Goal: Task Accomplishment & Management: Manage account settings

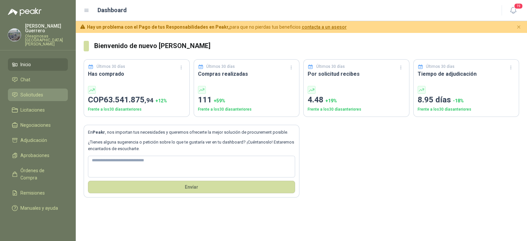
click at [35, 91] on span "Solicitudes" at bounding box center [31, 94] width 23 height 7
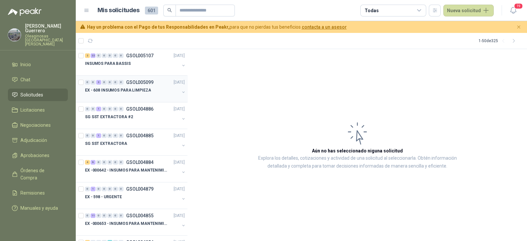
click at [141, 91] on p "EX - 608 INSUMOS PARA LIMPIEZA" at bounding box center [118, 90] width 66 height 6
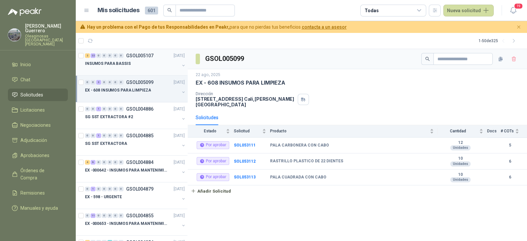
click at [143, 66] on div "INSUMOS PARA BASSIS" at bounding box center [132, 64] width 95 height 8
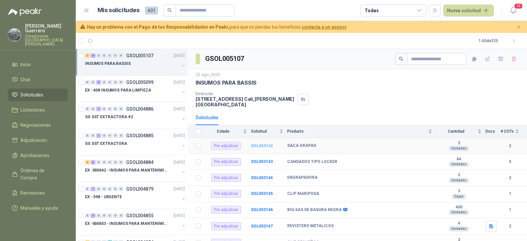
click at [261, 144] on b "SOL053142" at bounding box center [262, 146] width 22 height 5
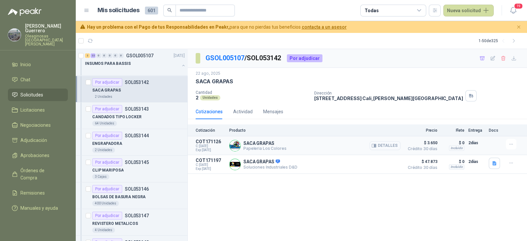
click at [388, 143] on button "Detalles" at bounding box center [384, 145] width 31 height 9
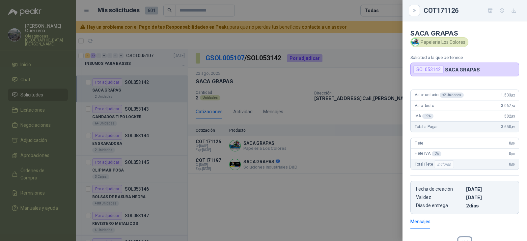
click at [252, 212] on div at bounding box center [263, 120] width 527 height 241
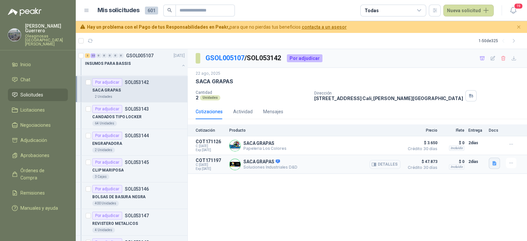
click at [497, 164] on button "button" at bounding box center [494, 163] width 11 height 11
click at [464, 153] on div "imagen_2025-08-23_083550177.png" at bounding box center [457, 148] width 85 height 15
click at [465, 150] on button "imagen_2025-08-23_083550177.png" at bounding box center [457, 149] width 77 height 7
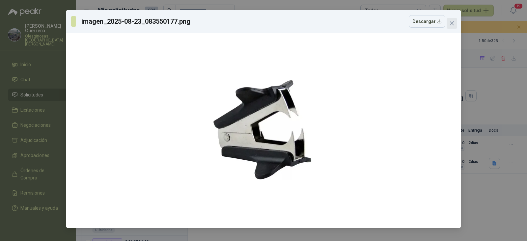
click at [455, 25] on span "Close" at bounding box center [452, 23] width 11 height 5
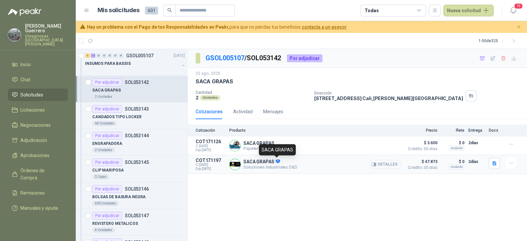
click at [277, 162] on icon at bounding box center [278, 161] width 4 height 4
click at [387, 165] on button "Detalles" at bounding box center [384, 164] width 31 height 9
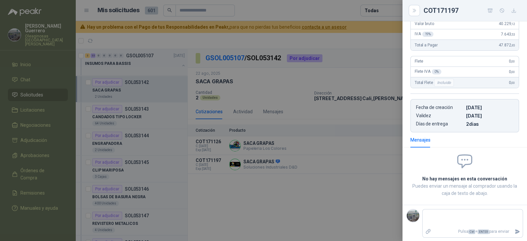
scroll to position [27, 0]
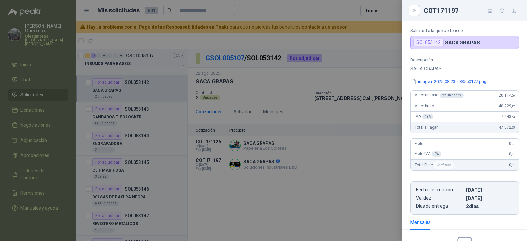
click at [320, 165] on div at bounding box center [263, 120] width 527 height 241
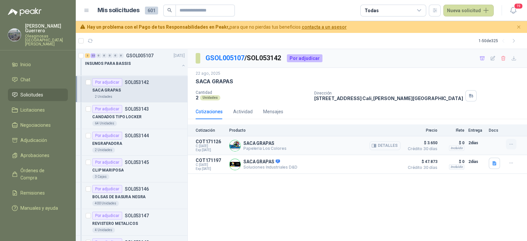
click at [511, 145] on icon "button" at bounding box center [511, 145] width 6 height 6
click at [484, 119] on button "Añadir" at bounding box center [498, 118] width 53 height 11
click at [231, 57] on link "GSOL005107" at bounding box center [224, 58] width 39 height 8
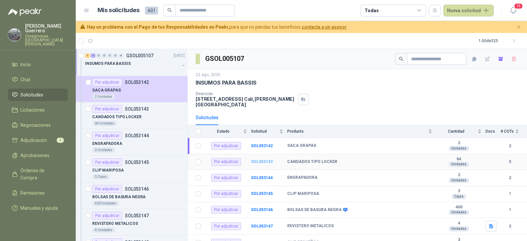
click at [265, 159] on b "SOL053143" at bounding box center [262, 161] width 22 height 5
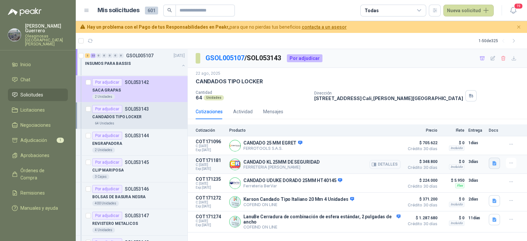
click at [497, 166] on button "button" at bounding box center [494, 163] width 11 height 11
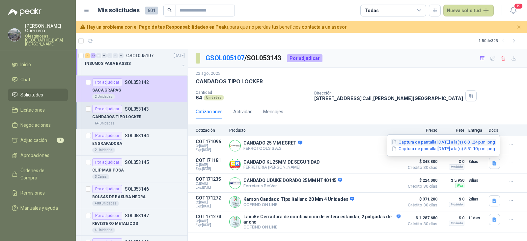
click at [447, 142] on button "Captura de pantalla [DATE] a la(s) 6.01.24 p.m..png" at bounding box center [443, 142] width 105 height 7
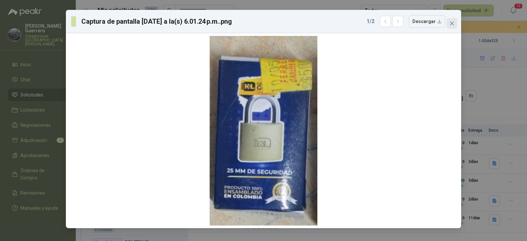
click at [454, 22] on span "Close" at bounding box center [452, 23] width 11 height 5
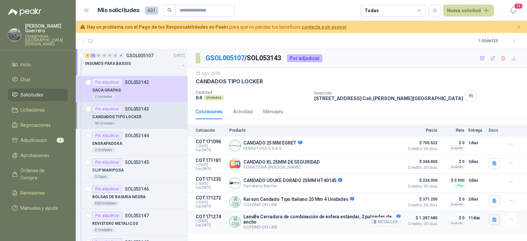
click at [494, 219] on icon "button" at bounding box center [494, 219] width 4 height 4
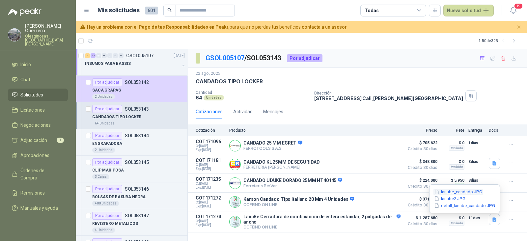
click at [462, 190] on button "lanube_candado.JPG" at bounding box center [457, 192] width 49 height 7
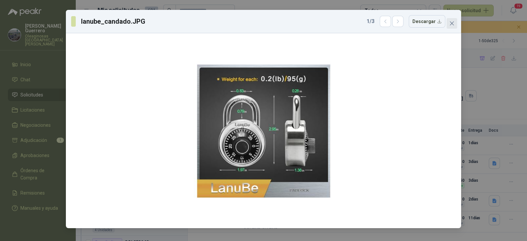
click at [451, 23] on icon "close" at bounding box center [452, 23] width 4 height 4
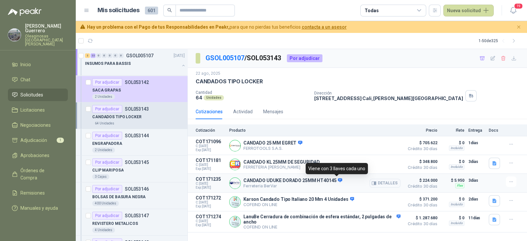
click at [338, 181] on icon at bounding box center [340, 180] width 5 height 5
click at [512, 180] on icon "button" at bounding box center [511, 182] width 6 height 6
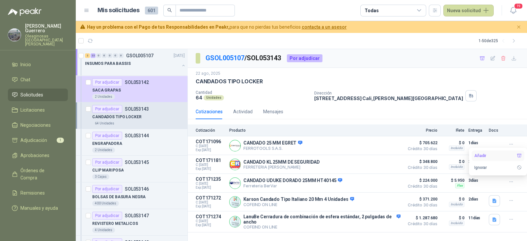
click at [496, 156] on button "Añadir" at bounding box center [498, 155] width 53 height 11
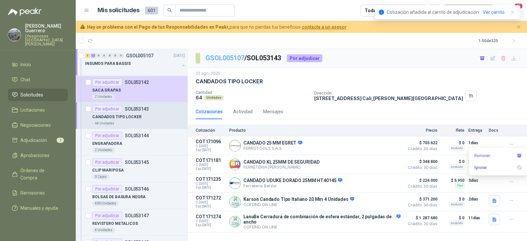
click at [229, 54] on link "GSOL005107" at bounding box center [224, 58] width 39 height 8
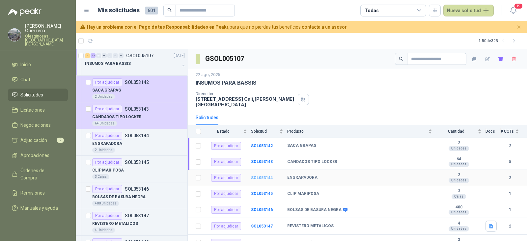
click at [262, 176] on b "SOL053144" at bounding box center [262, 178] width 22 height 5
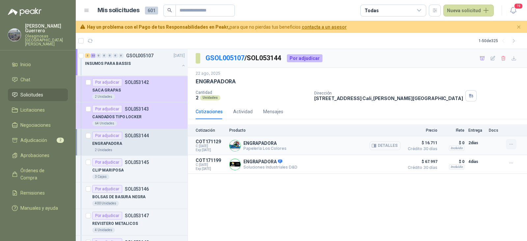
click at [510, 143] on icon "button" at bounding box center [511, 145] width 6 height 6
drag, startPoint x: 478, startPoint y: 121, endPoint x: 481, endPoint y: 120, distance: 3.3
click at [479, 120] on button "Añadir" at bounding box center [498, 118] width 53 height 11
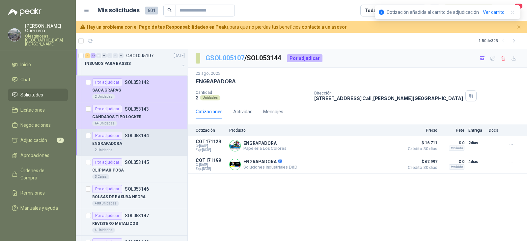
click at [222, 60] on link "GSOL005107" at bounding box center [224, 58] width 39 height 8
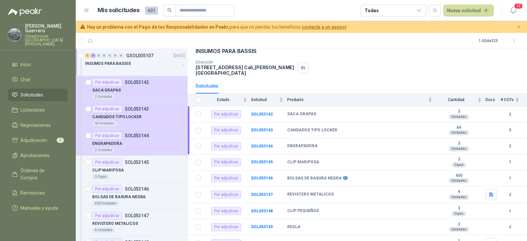
scroll to position [41, 0]
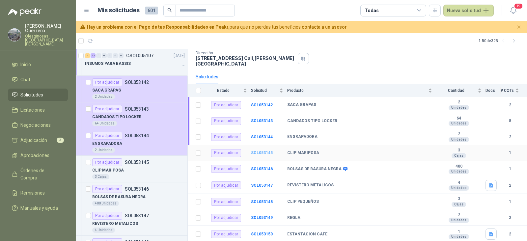
click at [259, 150] on b "SOL053145" at bounding box center [262, 152] width 22 height 5
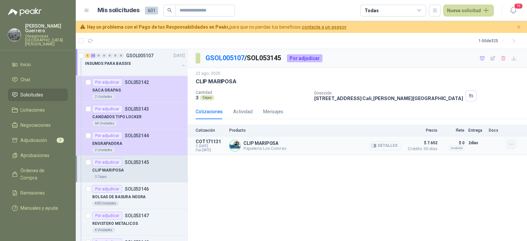
click at [510, 146] on icon "button" at bounding box center [511, 145] width 6 height 6
drag, startPoint x: 481, startPoint y: 117, endPoint x: 476, endPoint y: 118, distance: 5.0
click at [481, 116] on button "Añadir" at bounding box center [498, 118] width 53 height 11
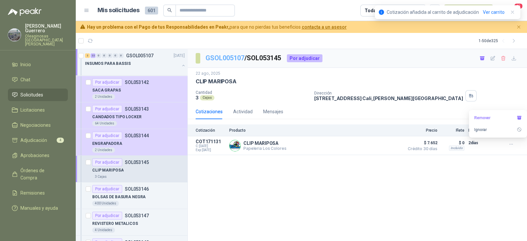
click at [231, 60] on link "GSOL005107" at bounding box center [224, 58] width 39 height 8
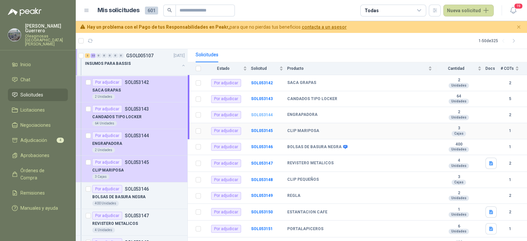
scroll to position [82, 0]
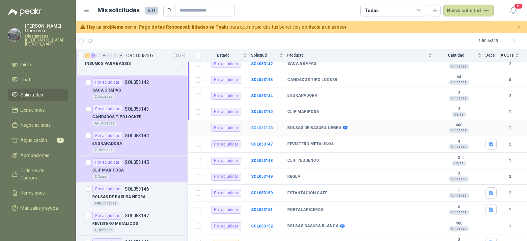
click at [259, 125] on b "SOL053146" at bounding box center [262, 127] width 22 height 5
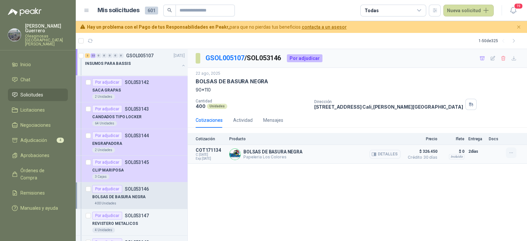
click at [513, 154] on icon "button" at bounding box center [511, 153] width 6 height 6
click at [484, 126] on button "Añadir" at bounding box center [498, 126] width 53 height 11
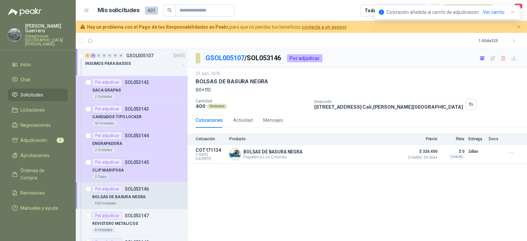
click at [232, 62] on p "GSOL005107 / SOL053146" at bounding box center [243, 58] width 76 height 10
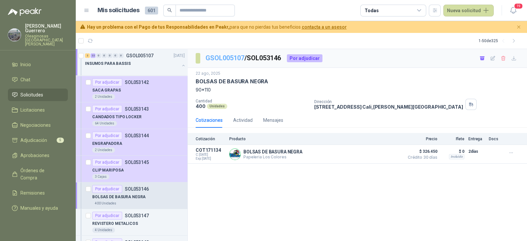
click at [231, 58] on link "GSOL005107" at bounding box center [224, 58] width 39 height 8
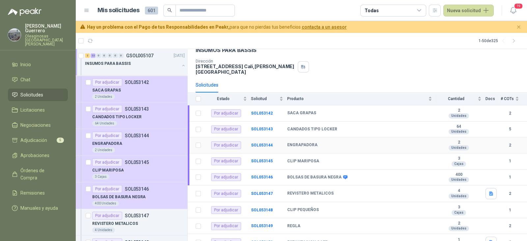
scroll to position [82, 0]
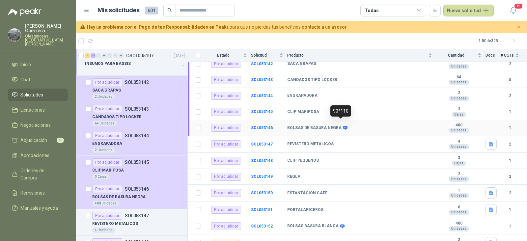
click at [343, 126] on icon at bounding box center [345, 128] width 4 height 4
click at [320, 136] on td "REVISTERO METALICOS" at bounding box center [361, 144] width 149 height 17
click at [485, 139] on button "button" at bounding box center [490, 144] width 11 height 11
click at [464, 125] on button "REVISTERO METALICO.jpeg" at bounding box center [456, 124] width 61 height 7
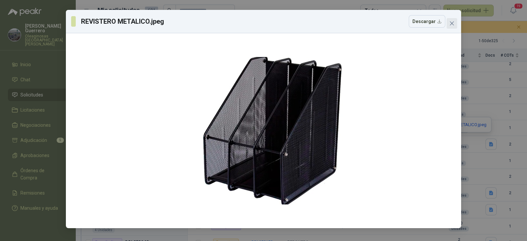
click at [451, 27] on button "Close" at bounding box center [452, 23] width 11 height 11
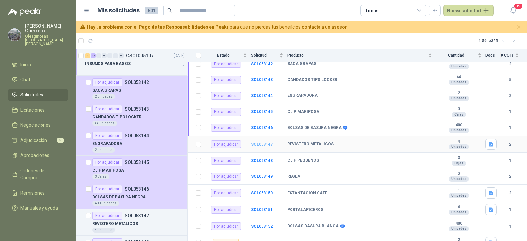
click at [260, 142] on b "SOL053147" at bounding box center [262, 144] width 22 height 5
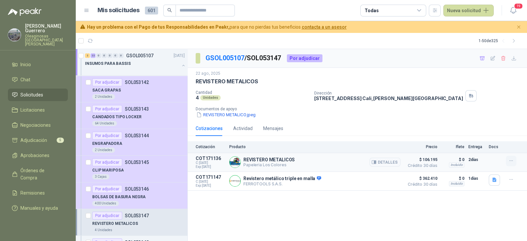
click at [514, 163] on icon "button" at bounding box center [511, 161] width 6 height 6
click at [492, 135] on button "Añadir" at bounding box center [498, 134] width 53 height 11
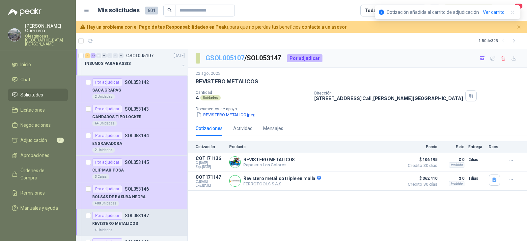
click at [226, 60] on link "GSOL005107" at bounding box center [224, 58] width 39 height 8
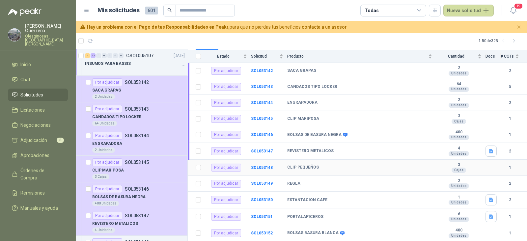
scroll to position [82, 0]
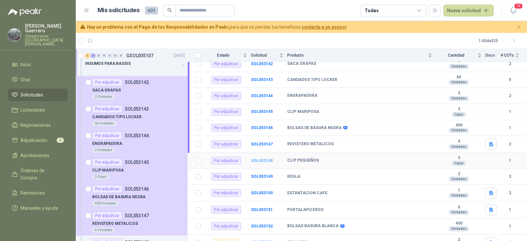
click at [263, 158] on b "SOL053148" at bounding box center [262, 160] width 22 height 5
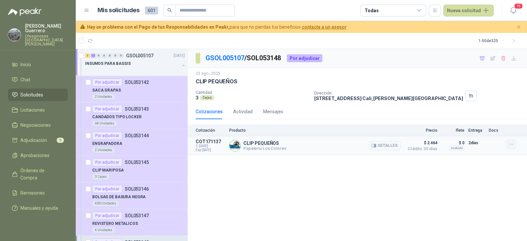
click at [509, 144] on icon "button" at bounding box center [511, 145] width 6 height 6
click at [486, 118] on button "Añadir" at bounding box center [498, 118] width 53 height 11
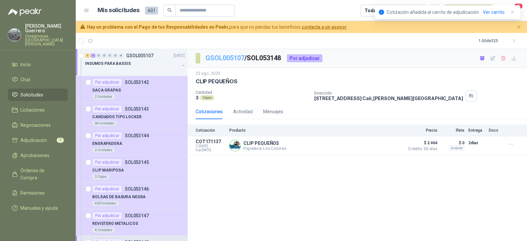
click at [232, 55] on link "GSOL005107" at bounding box center [224, 58] width 39 height 8
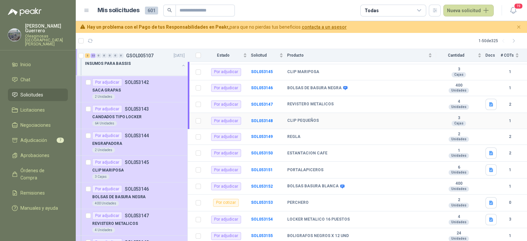
scroll to position [123, 0]
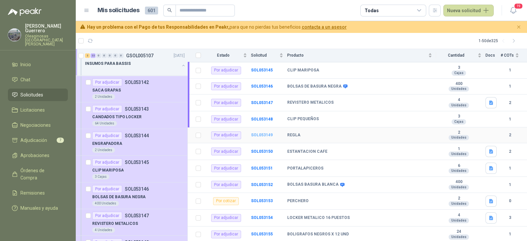
click at [264, 133] on b "SOL053149" at bounding box center [262, 135] width 22 height 5
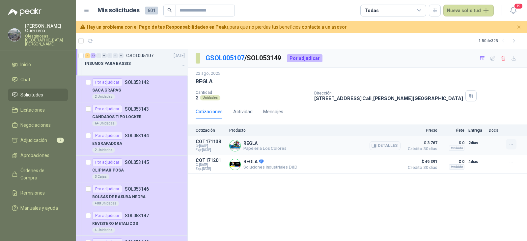
click at [511, 146] on icon "button" at bounding box center [511, 145] width 6 height 6
click at [481, 119] on button "Añadir" at bounding box center [498, 118] width 53 height 11
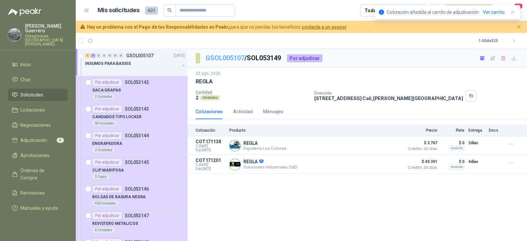
click at [236, 61] on link "GSOL005107" at bounding box center [224, 58] width 39 height 8
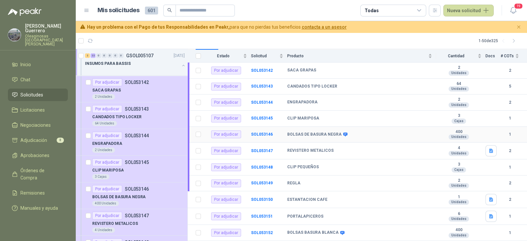
scroll to position [123, 0]
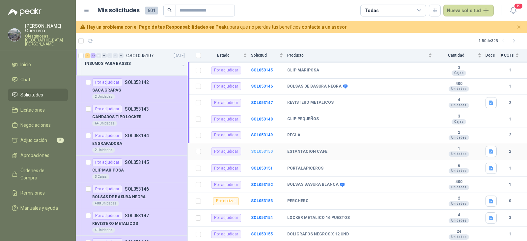
click at [258, 149] on b "SOL053150" at bounding box center [262, 151] width 22 height 5
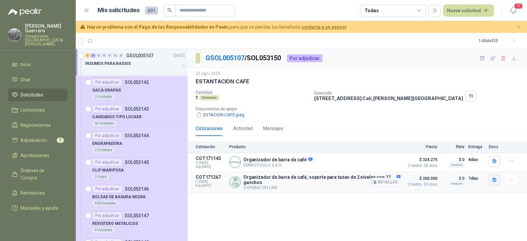
click at [495, 180] on icon "button" at bounding box center [495, 180] width 6 height 6
click at [476, 158] on button "estacion_cafe.JPG" at bounding box center [460, 159] width 45 height 7
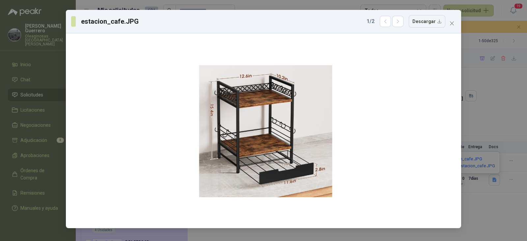
click at [451, 29] on div "estacion_cafe.JPG 1 / 2 Descargar" at bounding box center [263, 21] width 395 height 23
click at [451, 24] on icon "close" at bounding box center [452, 23] width 4 height 4
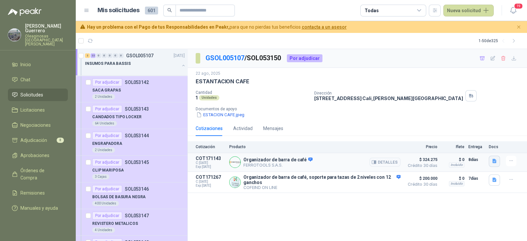
click at [494, 161] on icon "button" at bounding box center [494, 161] width 4 height 4
click at [482, 123] on button "image.png" at bounding box center [481, 126] width 29 height 7
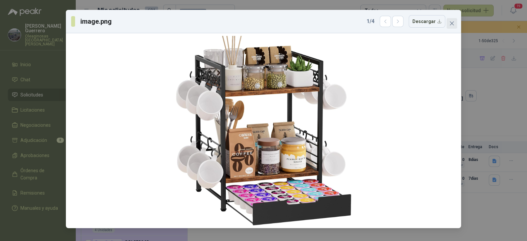
click at [451, 26] on button "Close" at bounding box center [452, 23] width 11 height 11
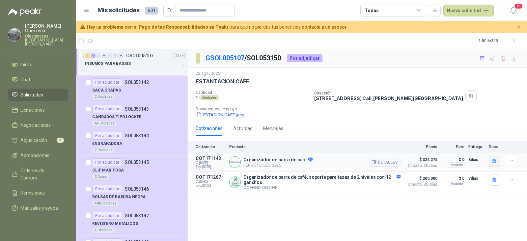
click at [496, 161] on icon "button" at bounding box center [494, 161] width 4 height 4
click at [487, 133] on button "image.png" at bounding box center [481, 133] width 29 height 7
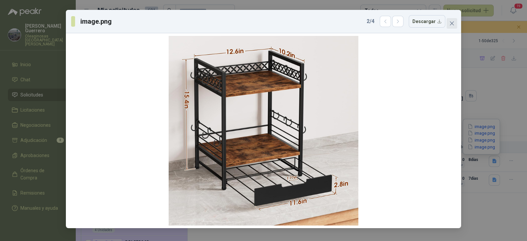
click at [451, 22] on icon "close" at bounding box center [452, 23] width 4 height 4
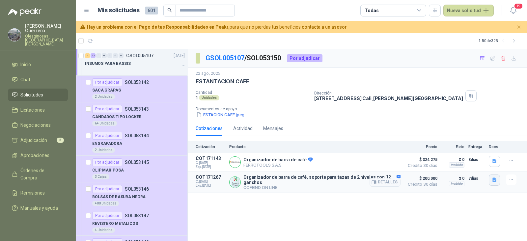
click at [497, 181] on button "button" at bounding box center [494, 180] width 11 height 11
click at [473, 163] on button "detall_estacion_cafe.JPG" at bounding box center [467, 165] width 58 height 7
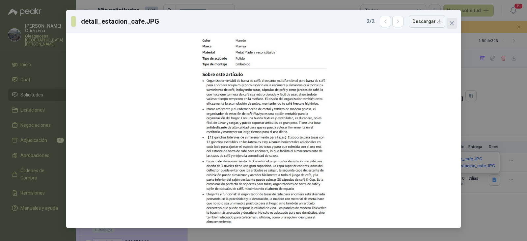
click at [450, 22] on icon "close" at bounding box center [451, 23] width 5 height 5
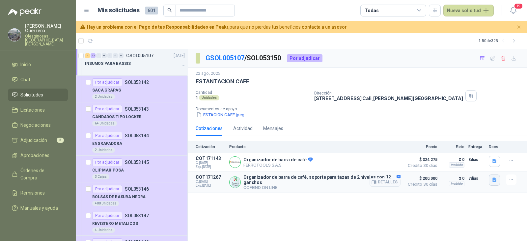
click at [492, 179] on icon "button" at bounding box center [494, 180] width 4 height 4
click at [467, 157] on button "estacion_cafe.JPG" at bounding box center [460, 159] width 45 height 7
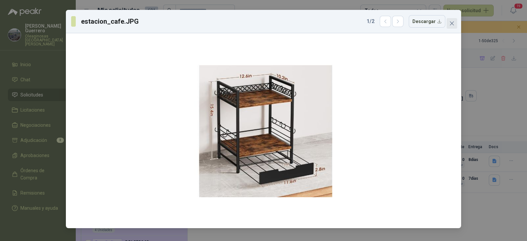
click at [454, 27] on button "Close" at bounding box center [452, 23] width 11 height 11
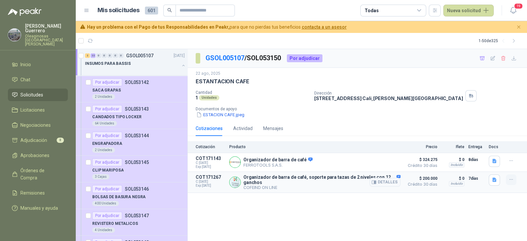
click at [507, 180] on button "button" at bounding box center [511, 180] width 11 height 11
click at [490, 154] on button "Añadir" at bounding box center [498, 154] width 53 height 11
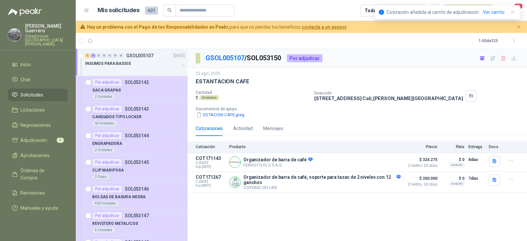
click at [231, 62] on p "GSOL005107 / SOL053150" at bounding box center [243, 58] width 76 height 10
click at [231, 59] on link "GSOL005107" at bounding box center [224, 58] width 39 height 8
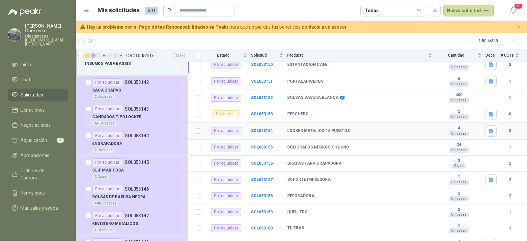
scroll to position [169, 0]
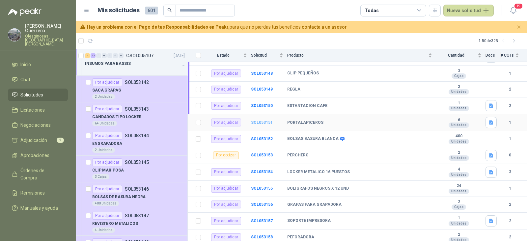
click at [263, 120] on b "SOL053151" at bounding box center [262, 122] width 22 height 5
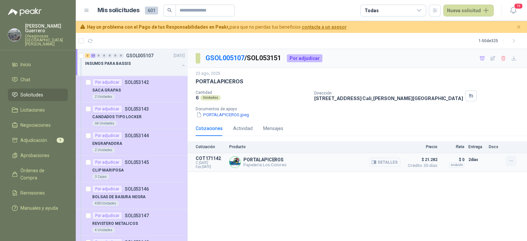
click at [509, 161] on icon "button" at bounding box center [511, 161] width 6 height 6
click at [479, 134] on button "Añadir" at bounding box center [498, 134] width 53 height 11
click at [241, 57] on link "GSOL005107" at bounding box center [224, 58] width 39 height 8
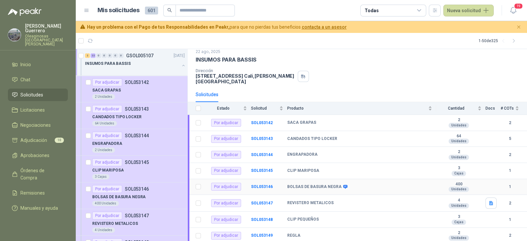
scroll to position [82, 0]
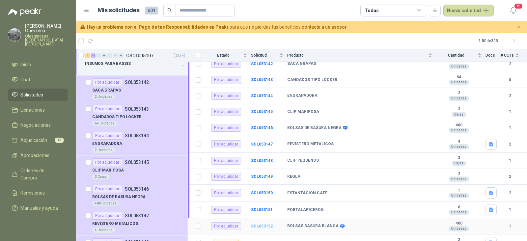
click at [267, 219] on b "SOL053152" at bounding box center [262, 226] width 22 height 5
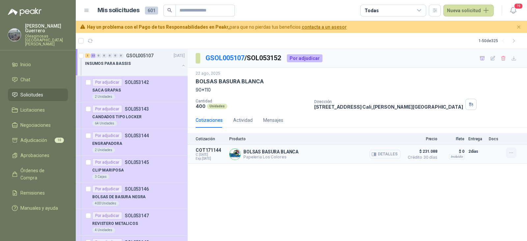
click at [510, 154] on icon "button" at bounding box center [511, 153] width 6 height 6
click at [485, 127] on button "Añadir" at bounding box center [498, 126] width 53 height 11
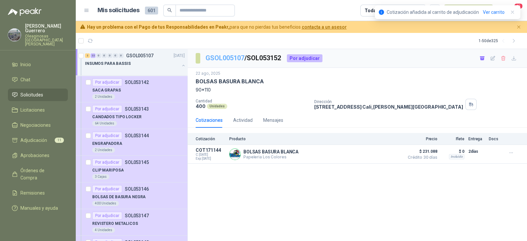
click at [235, 58] on link "GSOL005107" at bounding box center [224, 58] width 39 height 8
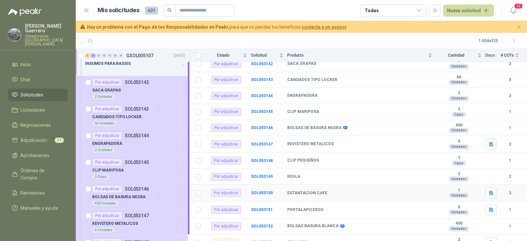
scroll to position [123, 0]
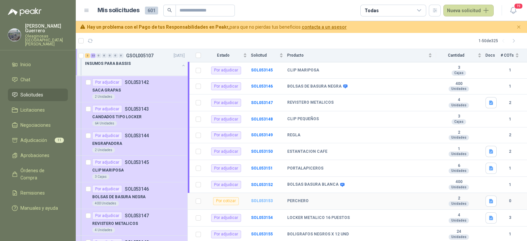
click at [259, 199] on b "SOL053153" at bounding box center [262, 201] width 22 height 5
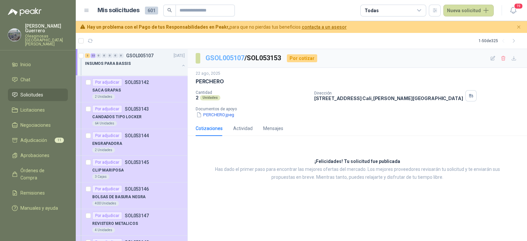
click at [235, 59] on link "GSOL005107" at bounding box center [224, 58] width 39 height 8
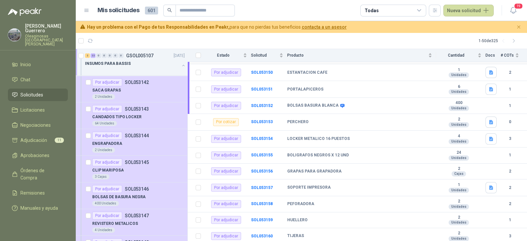
scroll to position [206, 0]
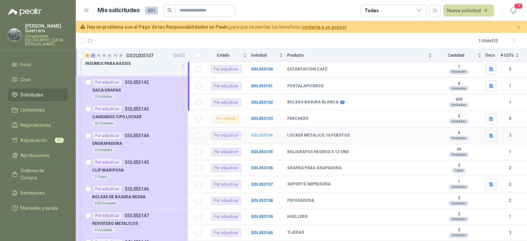
click at [264, 133] on b "SOL053154" at bounding box center [262, 135] width 22 height 5
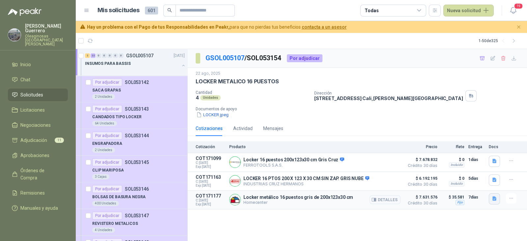
click at [494, 199] on icon "button" at bounding box center [495, 199] width 6 height 6
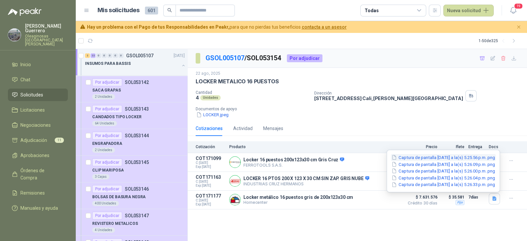
click at [409, 154] on button "Captura de pantalla [DATE] a la(s) 5.25.56 p.m..png" at bounding box center [443, 157] width 105 height 7
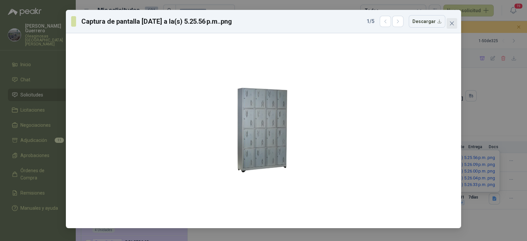
click at [450, 23] on icon "close" at bounding box center [451, 23] width 5 height 5
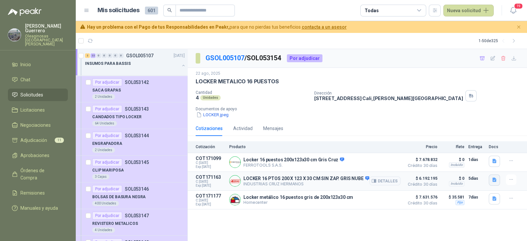
click at [498, 180] on button "button" at bounding box center [494, 180] width 11 height 11
click at [471, 167] on button "LOCKER 16 PTOS (1).pdf" at bounding box center [467, 165] width 56 height 7
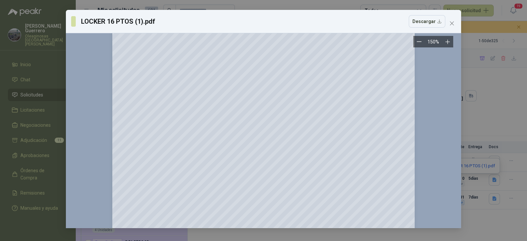
scroll to position [83, 0]
click at [449, 22] on icon "close" at bounding box center [451, 23] width 5 height 5
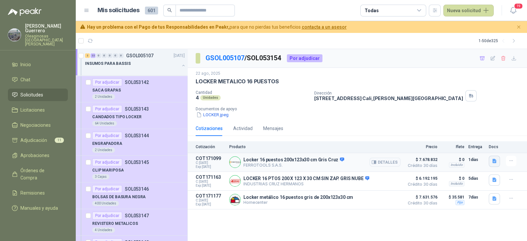
click at [497, 156] on button "button" at bounding box center [494, 161] width 11 height 11
click at [478, 147] on button "LOCKER 16 PTOS.pdf" at bounding box center [471, 147] width 50 height 7
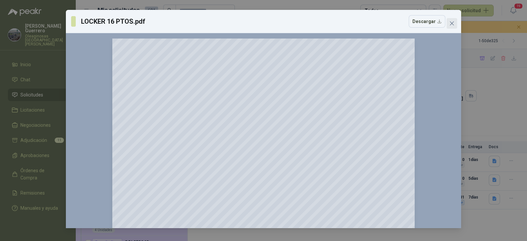
click at [452, 21] on icon "close" at bounding box center [451, 23] width 5 height 5
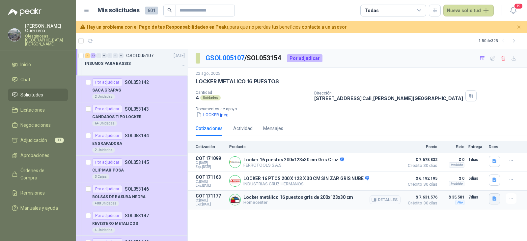
click at [494, 198] on icon "button" at bounding box center [494, 199] width 4 height 4
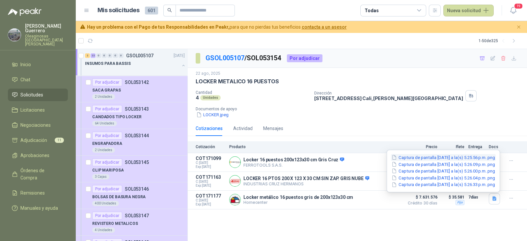
click at [444, 156] on button "Captura de pantalla [DATE] a la(s) 5.25.56 p.m..png" at bounding box center [443, 157] width 105 height 7
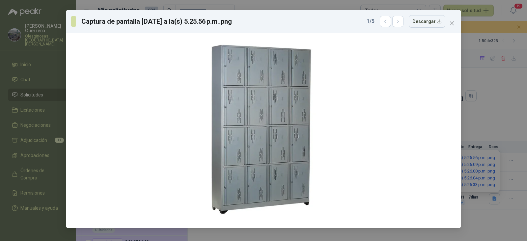
drag, startPoint x: 450, startPoint y: 23, endPoint x: 455, endPoint y: 42, distance: 19.2
click at [450, 24] on icon "close" at bounding box center [451, 23] width 5 height 5
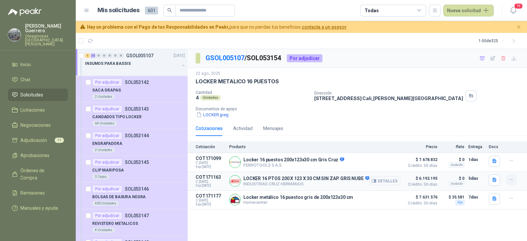
click at [512, 178] on icon "button" at bounding box center [511, 180] width 6 height 6
click at [486, 150] on button "Añadir" at bounding box center [498, 154] width 53 height 11
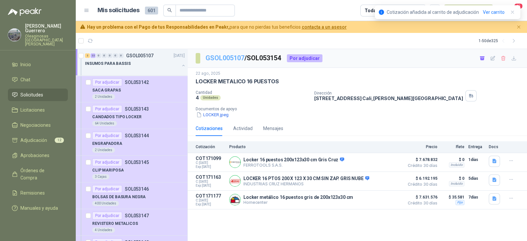
click at [229, 58] on link "GSOL005107" at bounding box center [224, 58] width 39 height 8
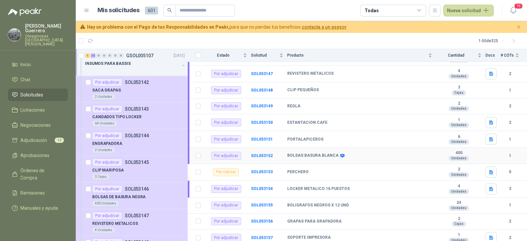
scroll to position [164, 0]
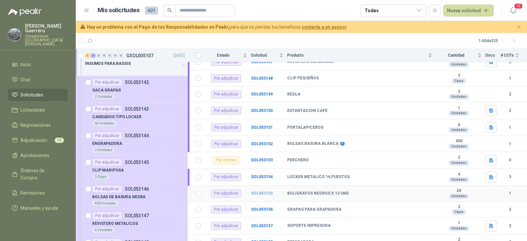
click at [259, 191] on b "SOL053155" at bounding box center [262, 193] width 22 height 5
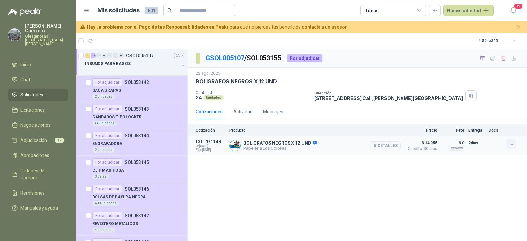
click at [510, 144] on icon "button" at bounding box center [511, 145] width 6 height 6
click at [484, 119] on button "Añadir" at bounding box center [498, 118] width 53 height 11
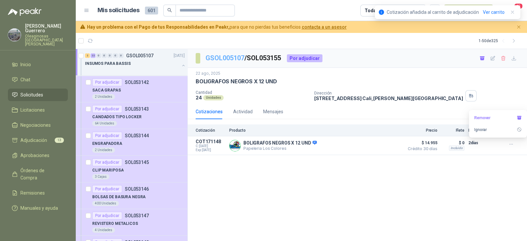
click at [227, 54] on link "GSOL005107" at bounding box center [224, 58] width 39 height 8
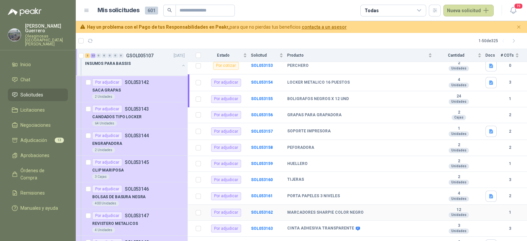
scroll to position [247, 0]
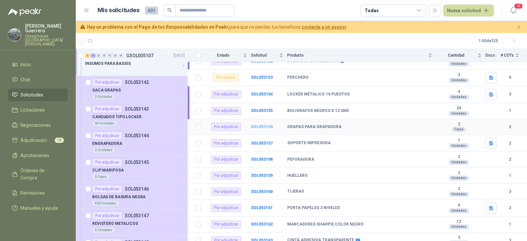
click at [265, 124] on b "SOL053156" at bounding box center [262, 126] width 22 height 5
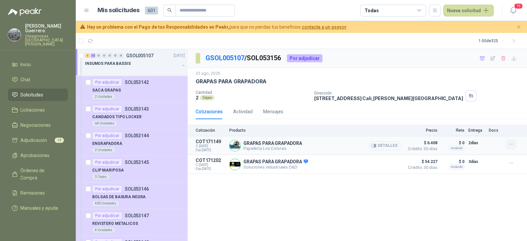
click at [511, 145] on icon "button" at bounding box center [511, 145] width 6 height 6
click at [487, 119] on button "Añadir" at bounding box center [498, 118] width 53 height 11
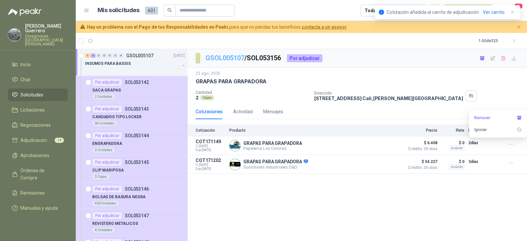
click at [232, 60] on link "GSOL005107" at bounding box center [224, 58] width 39 height 8
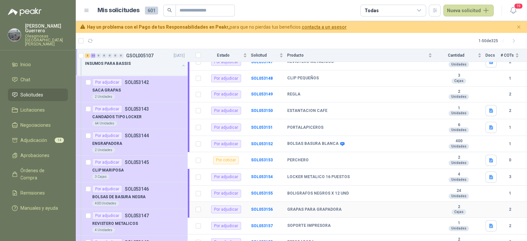
scroll to position [206, 0]
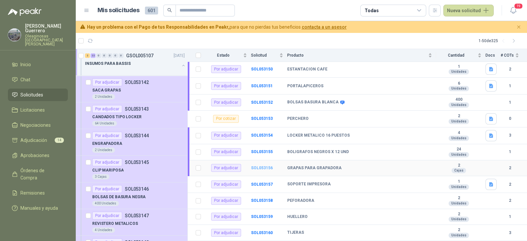
click at [265, 166] on b "SOL053156" at bounding box center [262, 168] width 22 height 5
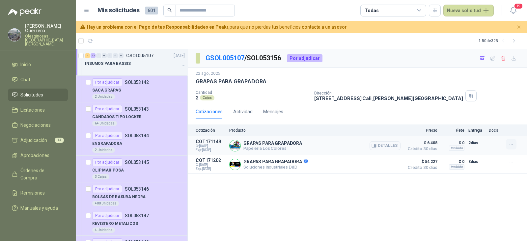
click at [514, 144] on button "button" at bounding box center [511, 144] width 11 height 11
click at [422, 198] on div "GSOL005107 / SOL053156 Por adjudicar [DATE] GRAPAS PARA GRAPADORA Cantidad 2 Ca…" at bounding box center [357, 145] width 339 height 192
click at [227, 58] on link "GSOL005107" at bounding box center [224, 58] width 39 height 8
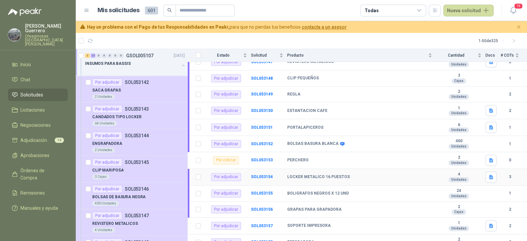
scroll to position [206, 0]
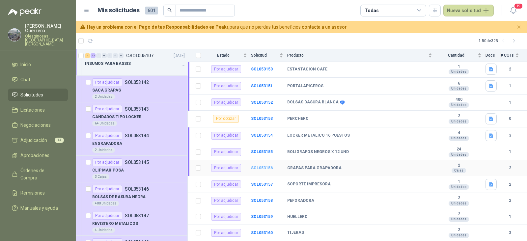
click at [262, 166] on b "SOL053156" at bounding box center [262, 168] width 22 height 5
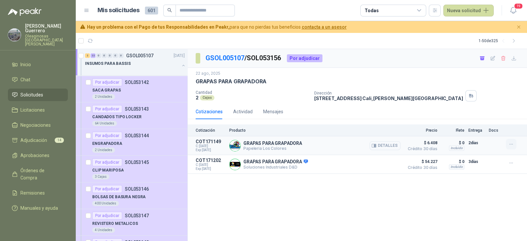
click at [510, 145] on icon "button" at bounding box center [511, 145] width 6 height 6
click at [227, 56] on link "GSOL005107" at bounding box center [224, 58] width 39 height 8
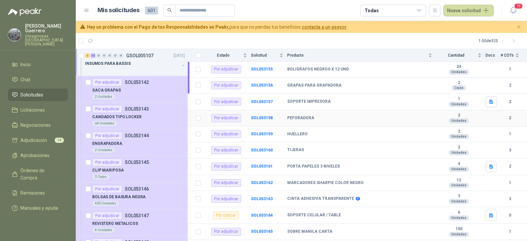
scroll to position [293, 0]
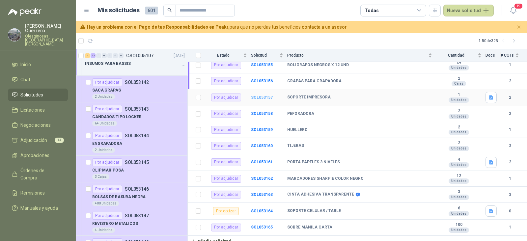
click at [257, 95] on b "SOL053157" at bounding box center [262, 97] width 22 height 5
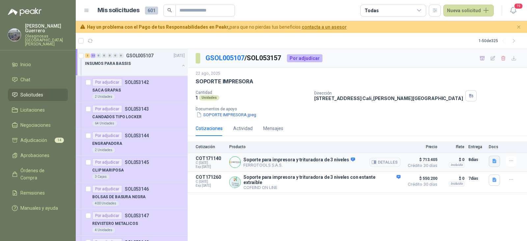
click at [491, 165] on button "button" at bounding box center [494, 161] width 11 height 11
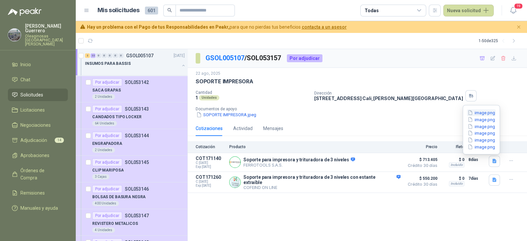
click at [489, 113] on button "image.png" at bounding box center [481, 112] width 29 height 7
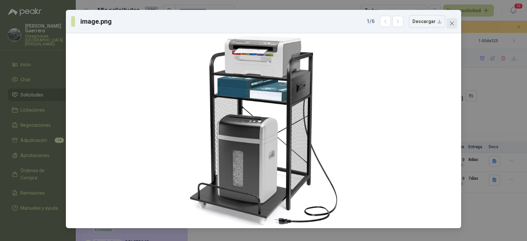
click at [456, 26] on span "Close" at bounding box center [452, 23] width 11 height 5
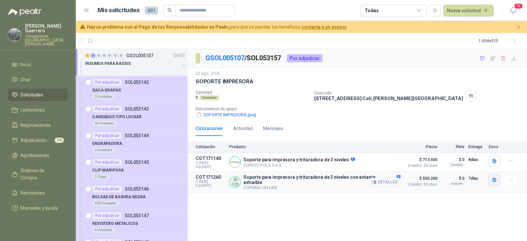
click at [493, 182] on icon "button" at bounding box center [494, 180] width 4 height 4
click at [471, 156] on button "soporte_impresora.JPG" at bounding box center [457, 159] width 54 height 7
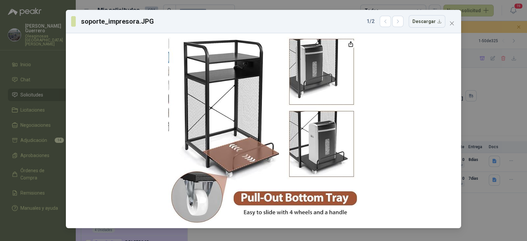
click at [451, 21] on button "Close" at bounding box center [452, 23] width 11 height 11
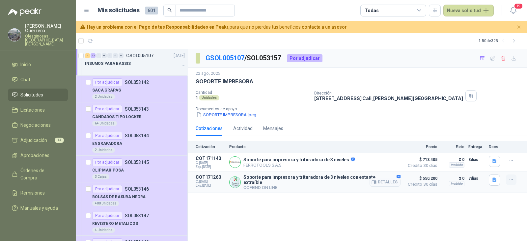
click at [510, 179] on icon "button" at bounding box center [511, 180] width 6 height 6
click at [490, 152] on button "Añadir" at bounding box center [498, 154] width 53 height 11
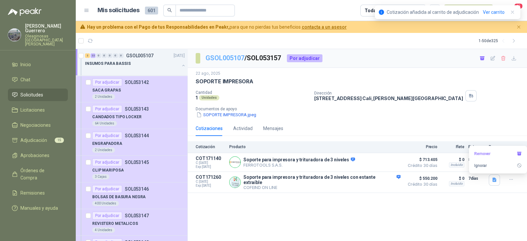
click at [236, 57] on link "GSOL005107" at bounding box center [224, 58] width 39 height 8
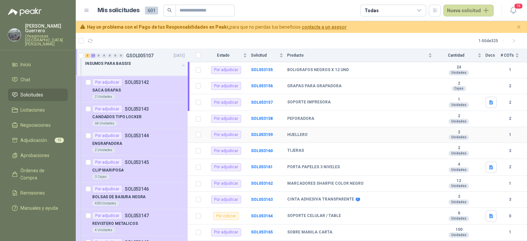
scroll to position [293, 0]
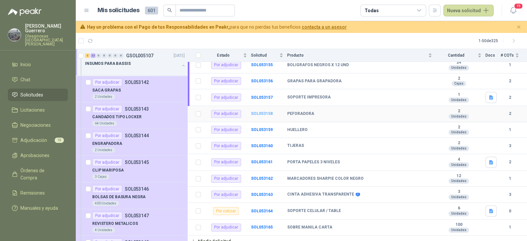
click at [262, 111] on b "SOL053158" at bounding box center [262, 113] width 22 height 5
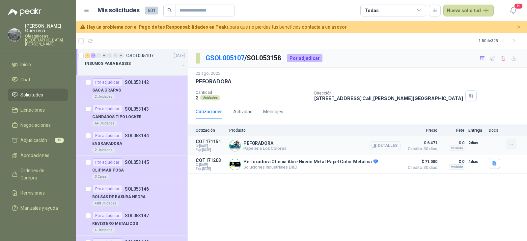
click at [507, 144] on button "button" at bounding box center [511, 144] width 11 height 11
click at [482, 119] on button "Añadir" at bounding box center [498, 118] width 53 height 11
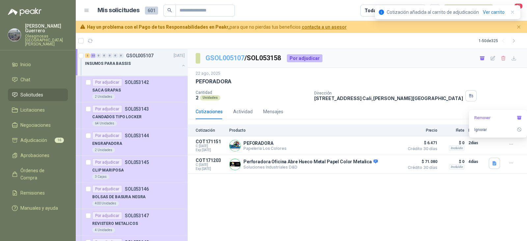
click at [232, 57] on link "GSOL005107" at bounding box center [224, 58] width 39 height 8
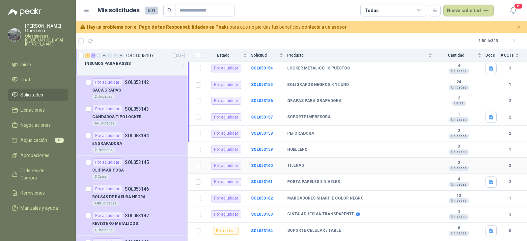
scroll to position [293, 0]
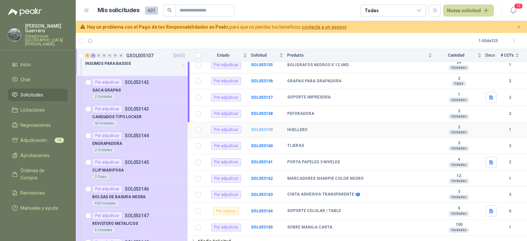
click at [259, 127] on b "SOL053159" at bounding box center [262, 129] width 22 height 5
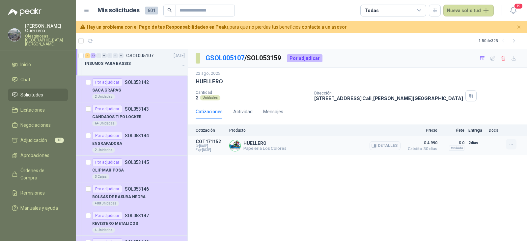
click at [510, 145] on icon "button" at bounding box center [511, 145] width 6 height 6
click at [477, 118] on button "Añadir" at bounding box center [498, 118] width 53 height 11
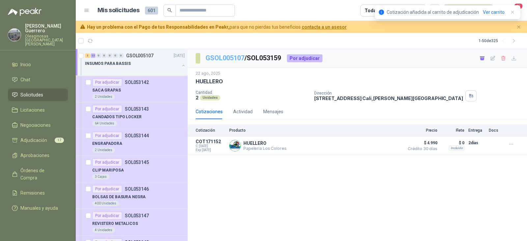
click at [219, 58] on link "GSOL005107" at bounding box center [224, 58] width 39 height 8
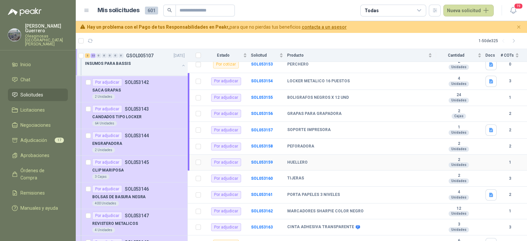
scroll to position [293, 0]
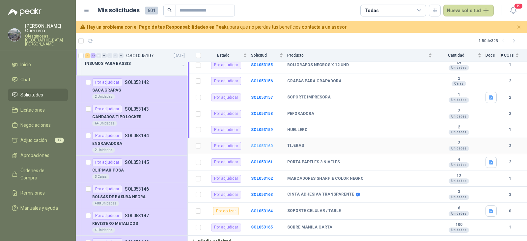
click at [259, 144] on b "SOL053160" at bounding box center [262, 146] width 22 height 5
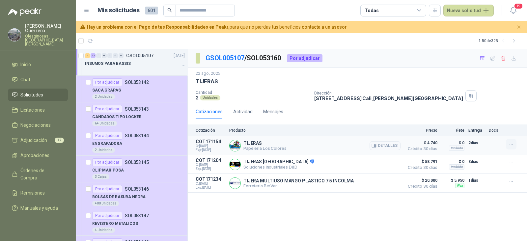
click at [510, 144] on icon "button" at bounding box center [511, 145] width 6 height 6
click at [484, 119] on button "Añadir" at bounding box center [498, 118] width 53 height 11
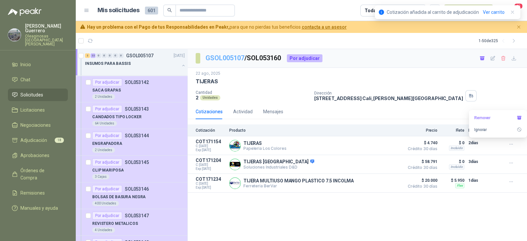
click at [235, 57] on link "GSOL005107" at bounding box center [224, 58] width 39 height 8
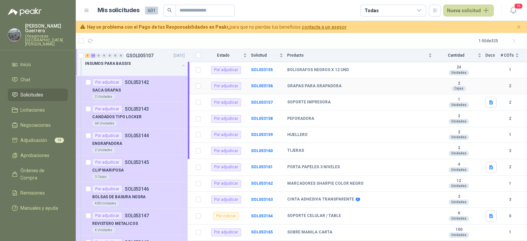
scroll to position [293, 0]
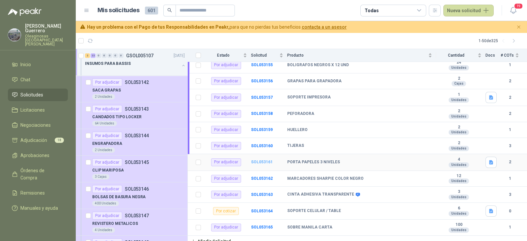
click at [263, 160] on b "SOL053161" at bounding box center [262, 162] width 22 height 5
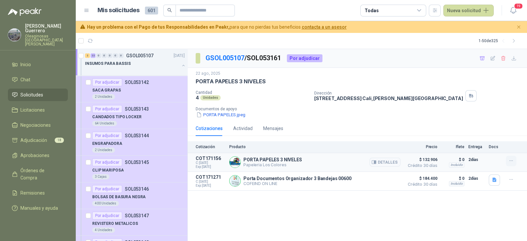
click at [511, 162] on icon "button" at bounding box center [511, 161] width 6 height 6
click at [483, 136] on button "Añadir" at bounding box center [498, 134] width 53 height 11
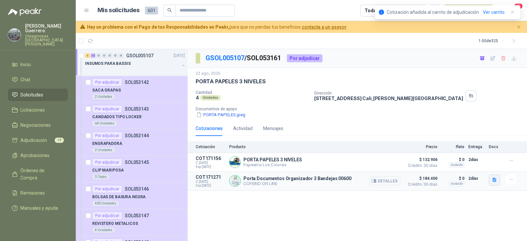
click at [492, 182] on icon "button" at bounding box center [494, 180] width 4 height 4
click at [461, 156] on button "bandeja_3.JPG" at bounding box center [466, 159] width 37 height 7
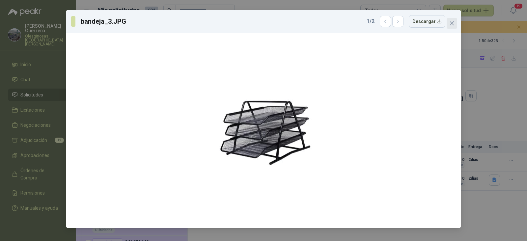
click at [453, 26] on icon "close" at bounding box center [451, 23] width 5 height 5
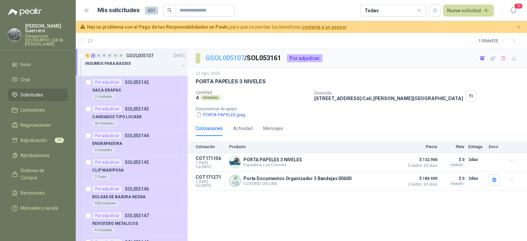
click at [231, 59] on link "GSOL005107" at bounding box center [224, 58] width 39 height 8
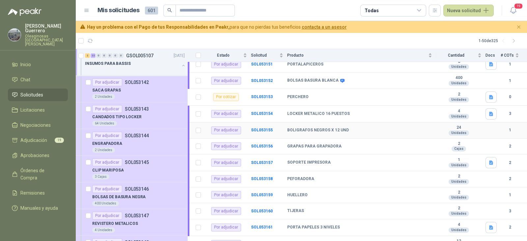
scroll to position [293, 0]
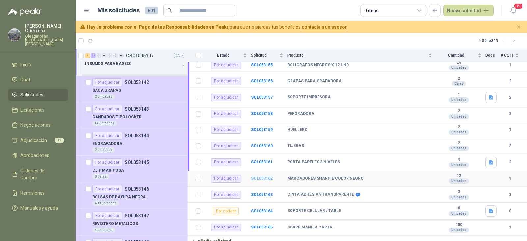
click at [263, 176] on b "SOL053162" at bounding box center [262, 178] width 22 height 5
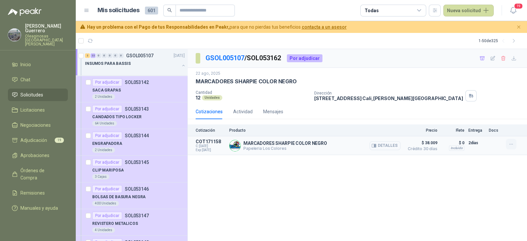
drag, startPoint x: 510, startPoint y: 143, endPoint x: 507, endPoint y: 145, distance: 3.6
click at [510, 145] on icon "button" at bounding box center [511, 145] width 6 height 6
click at [482, 118] on button "Añadir" at bounding box center [498, 118] width 53 height 11
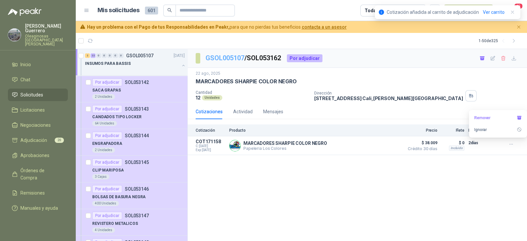
click at [234, 60] on link "GSOL005107" at bounding box center [224, 58] width 39 height 8
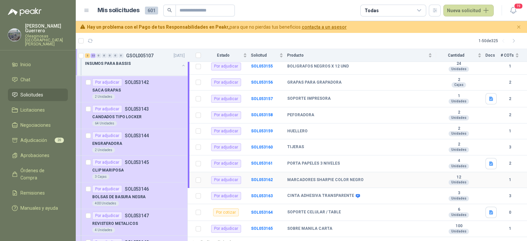
scroll to position [293, 0]
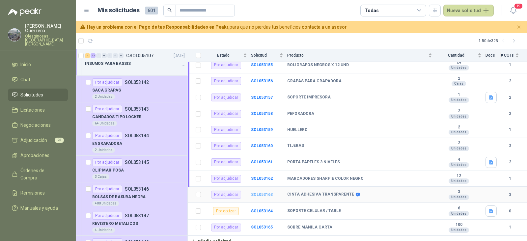
click at [266, 192] on b "SOL053163" at bounding box center [262, 194] width 22 height 5
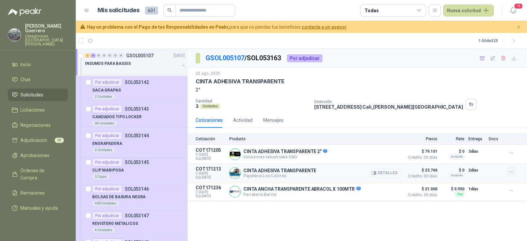
click at [509, 171] on icon "button" at bounding box center [511, 172] width 6 height 6
click at [490, 147] on button "Añadir" at bounding box center [498, 145] width 53 height 11
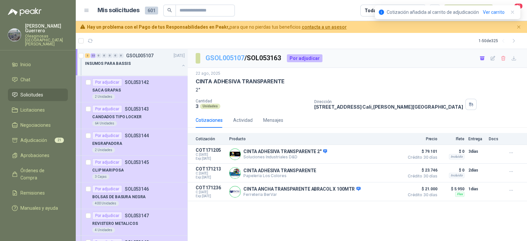
click at [224, 58] on link "GSOL005107" at bounding box center [224, 58] width 39 height 8
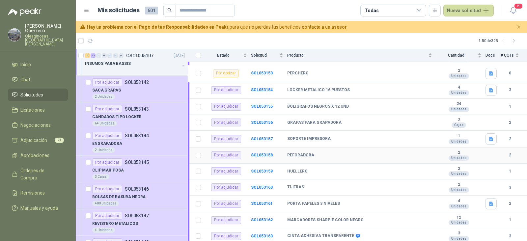
scroll to position [293, 0]
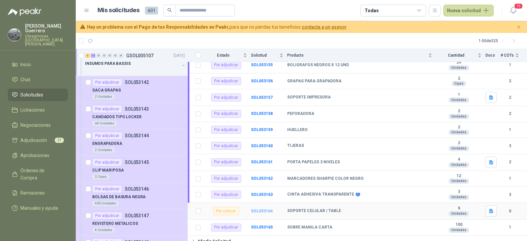
click at [260, 209] on b "SOL053164" at bounding box center [262, 211] width 22 height 5
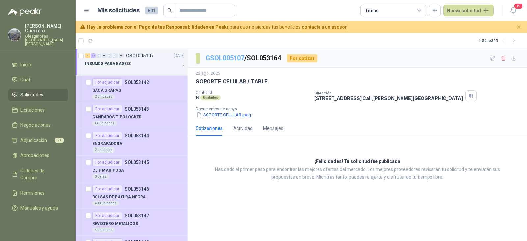
click at [234, 60] on link "GSOL005107" at bounding box center [224, 58] width 39 height 8
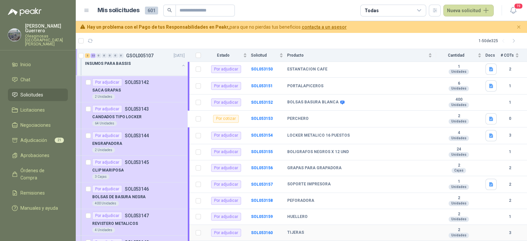
scroll to position [293, 0]
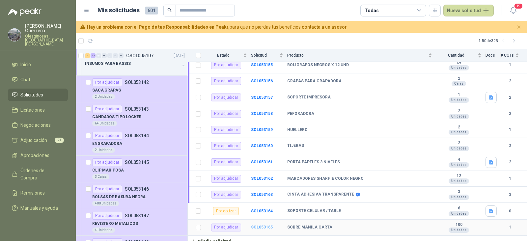
click at [264, 219] on b "SOL053165" at bounding box center [262, 227] width 22 height 5
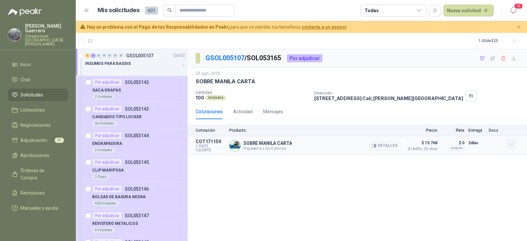
click at [512, 145] on icon "button" at bounding box center [511, 145] width 6 height 6
click at [488, 118] on button "Añadir" at bounding box center [498, 118] width 53 height 11
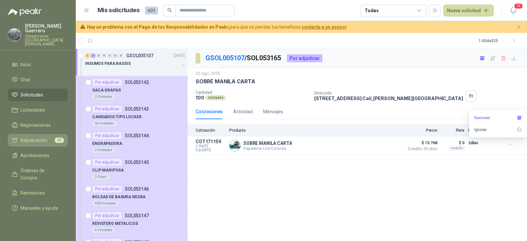
click at [38, 137] on span "Adjudicación" at bounding box center [33, 140] width 27 height 7
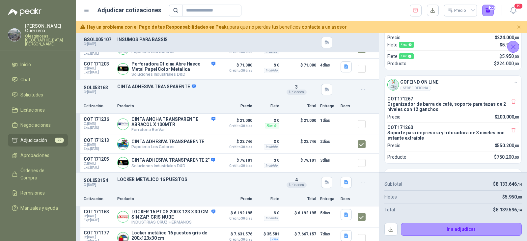
scroll to position [453, 0]
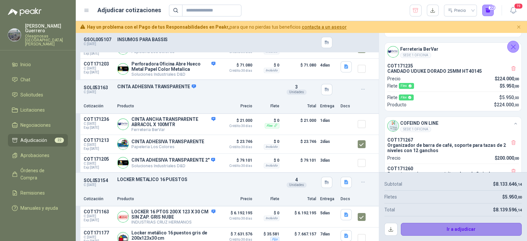
click at [445, 219] on button "Ir a adjudicar" at bounding box center [461, 229] width 121 height 13
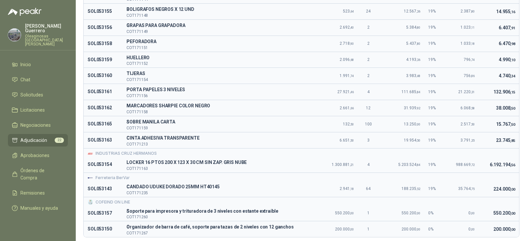
scroll to position [308, 0]
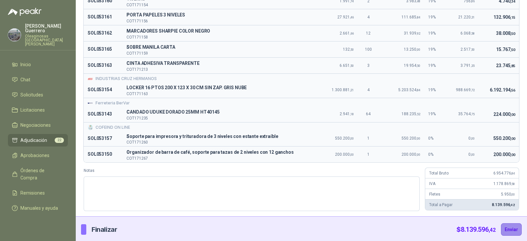
click at [506, 219] on button "Enviar" at bounding box center [511, 229] width 21 height 13
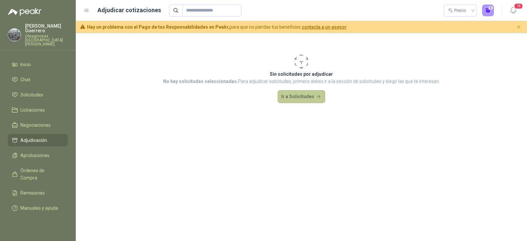
click at [319, 98] on button "Ir a Solicitudes" at bounding box center [301, 96] width 47 height 13
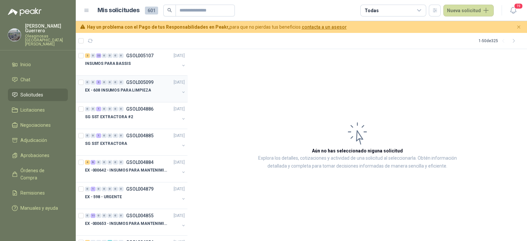
click at [137, 95] on div at bounding box center [132, 96] width 95 height 5
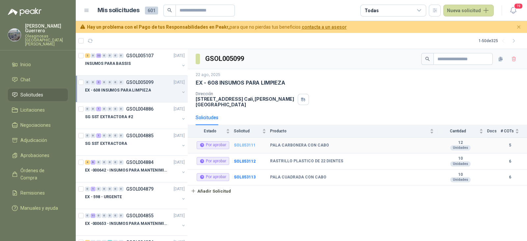
click at [242, 143] on b "SOL053111" at bounding box center [245, 145] width 22 height 5
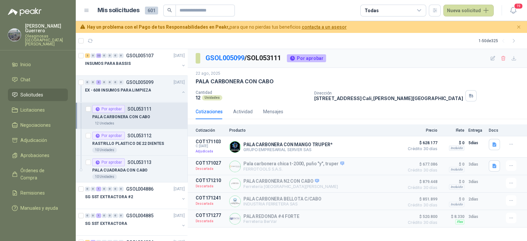
click at [142, 114] on p "PALA CARBONERA CON CABO" at bounding box center [121, 117] width 58 height 6
click at [137, 94] on div at bounding box center [132, 96] width 95 height 5
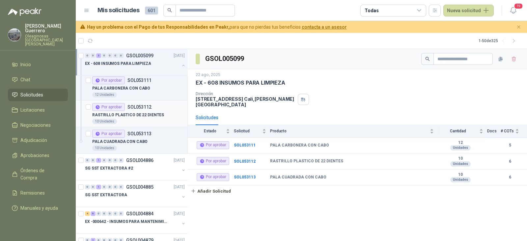
scroll to position [41, 0]
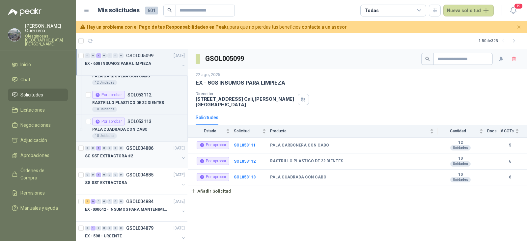
click at [144, 161] on div at bounding box center [132, 162] width 95 height 5
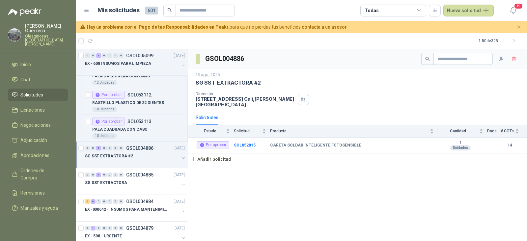
scroll to position [82, 0]
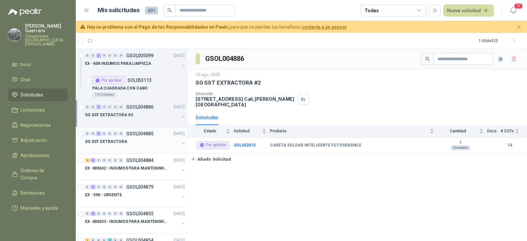
click at [151, 146] on div at bounding box center [132, 148] width 95 height 5
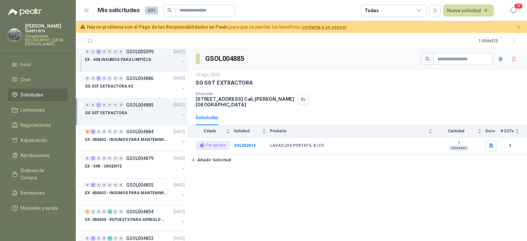
scroll to position [123, 0]
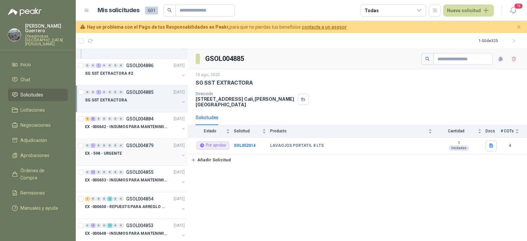
click at [146, 150] on div "EX - 598 - URGENTE" at bounding box center [132, 154] width 95 height 8
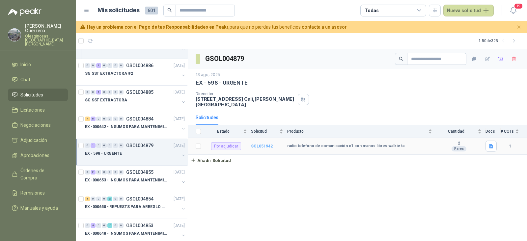
click at [260, 144] on b "SOL051942" at bounding box center [262, 146] width 22 height 5
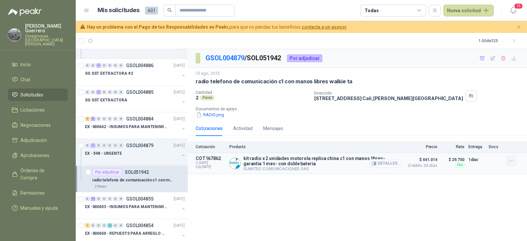
click at [512, 159] on icon "button" at bounding box center [511, 161] width 6 height 6
click at [486, 132] on button "Añadir" at bounding box center [498, 134] width 53 height 11
click at [137, 198] on p "GSOL004855" at bounding box center [139, 199] width 27 height 5
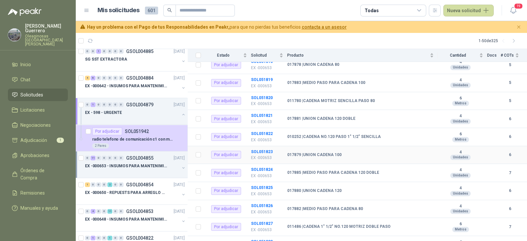
scroll to position [41, 0]
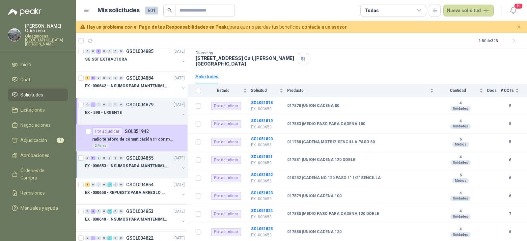
click at [201, 86] on th at bounding box center [196, 90] width 17 height 13
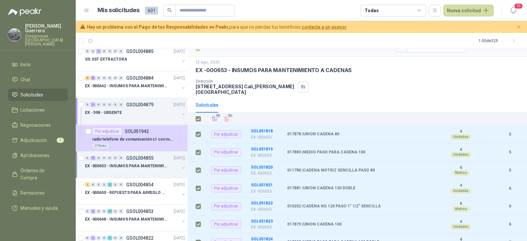
scroll to position [0, 0]
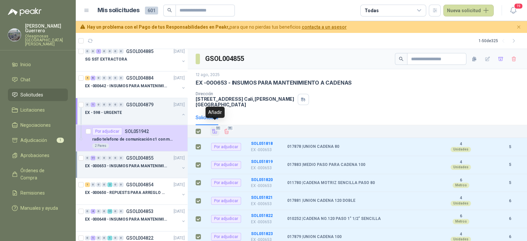
click at [215, 129] on icon "Añadir" at bounding box center [214, 131] width 5 height 4
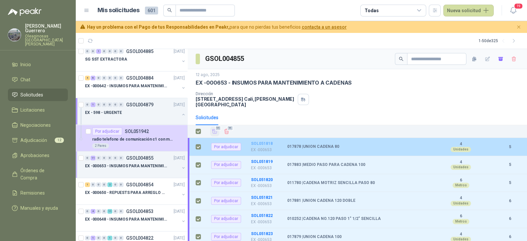
click at [258, 141] on b "SOL051818" at bounding box center [262, 143] width 22 height 5
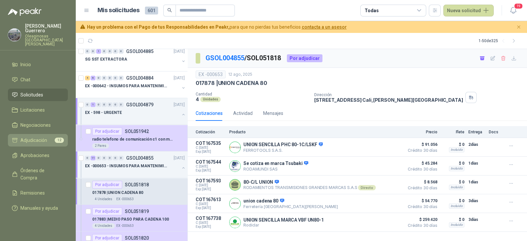
click at [41, 137] on span "Adjudicación" at bounding box center [33, 140] width 27 height 7
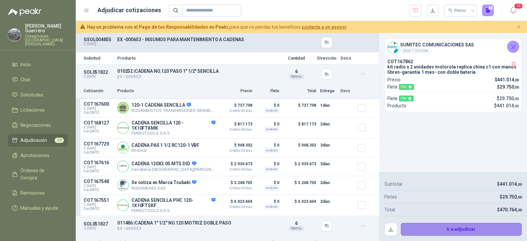
click at [440, 219] on button "Ir a adjudicar" at bounding box center [461, 229] width 121 height 13
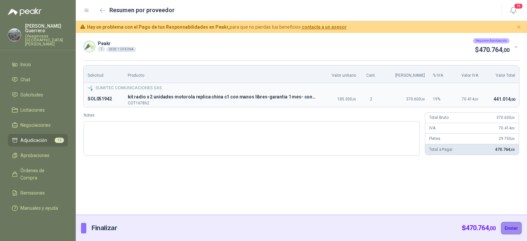
click at [509, 219] on button "Enviar" at bounding box center [511, 228] width 21 height 13
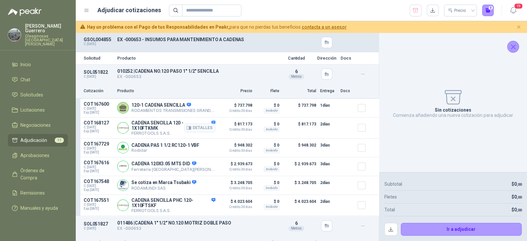
click at [206, 122] on div "Detalles" at bounding box center [199, 127] width 31 height 15
click at [196, 204] on button "Detalles" at bounding box center [199, 205] width 31 height 9
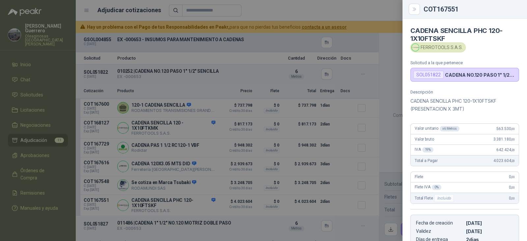
scroll to position [112, 0]
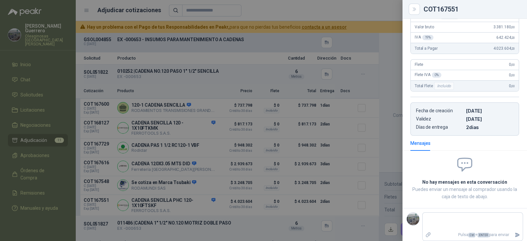
click at [399, 49] on div at bounding box center [263, 120] width 527 height 241
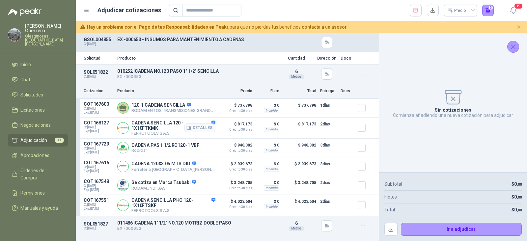
click at [209, 122] on div "Detalles" at bounding box center [199, 127] width 31 height 15
click at [205, 122] on div "Detalles" at bounding box center [199, 127] width 31 height 15
click at [207, 122] on div "Detalles" at bounding box center [199, 127] width 31 height 15
click at [207, 124] on div "Detalles" at bounding box center [199, 127] width 31 height 15
click at [200, 129] on button "Detalles" at bounding box center [199, 127] width 31 height 9
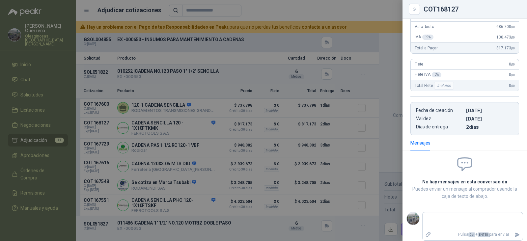
scroll to position [22, 0]
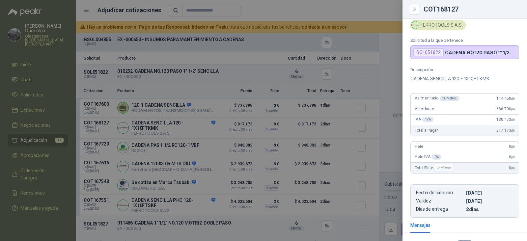
click at [382, 63] on div at bounding box center [263, 120] width 527 height 241
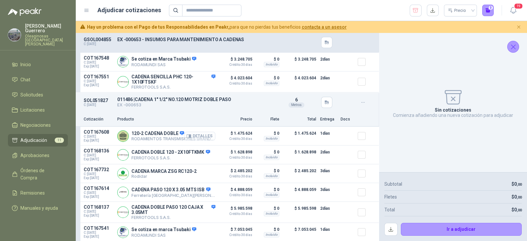
scroll to position [164, 0]
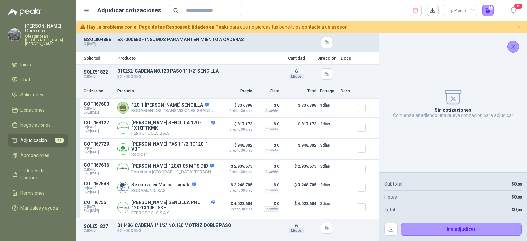
click at [361, 72] on button "button" at bounding box center [363, 74] width 11 height 11
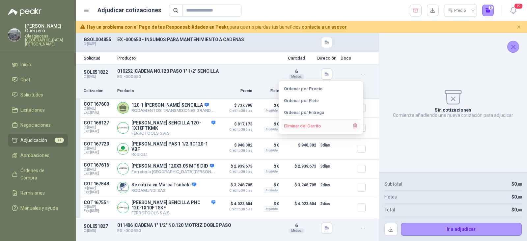
click at [315, 128] on button "Eliminar del Carrito" at bounding box center [320, 126] width 79 height 11
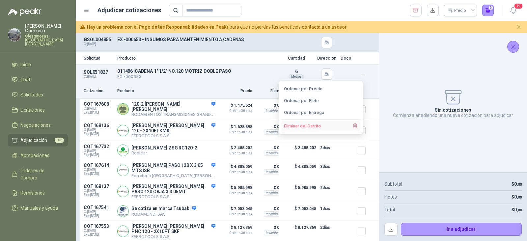
click at [315, 128] on button "Eliminar del Carrito" at bounding box center [320, 126] width 79 height 11
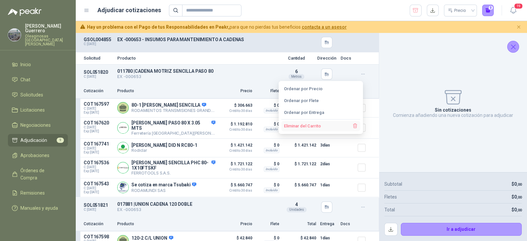
click at [315, 128] on button "Eliminar del Carrito" at bounding box center [320, 126] width 79 height 11
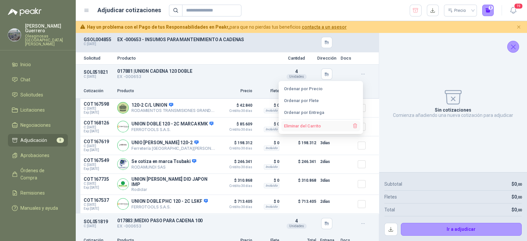
click at [315, 128] on button "Eliminar del Carrito" at bounding box center [320, 126] width 79 height 11
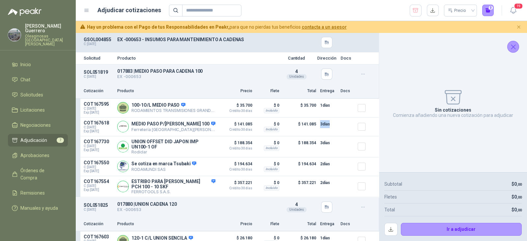
click at [320, 128] on div "3 días" at bounding box center [328, 126] width 16 height 13
click at [360, 71] on icon "button" at bounding box center [363, 74] width 6 height 6
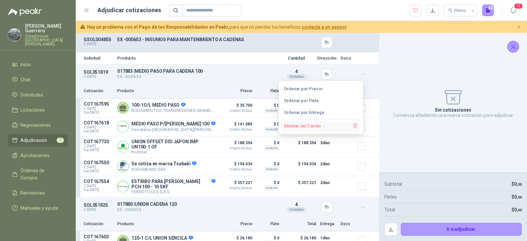
click at [326, 125] on button "Eliminar del Carrito" at bounding box center [320, 126] width 79 height 11
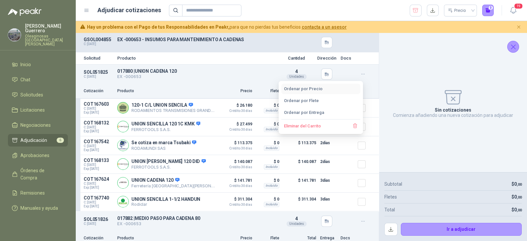
click at [341, 85] on button "Ordenar por Precio" at bounding box center [320, 89] width 79 height 11
click at [317, 90] on button "Ordenar por Precio" at bounding box center [320, 89] width 79 height 11
click at [351, 74] on div "SOL051825 C: 12/08/2025 017880 | UNION CADENA 120 EX -000653 Detalles 4 Unidades" at bounding box center [227, 74] width 303 height 19
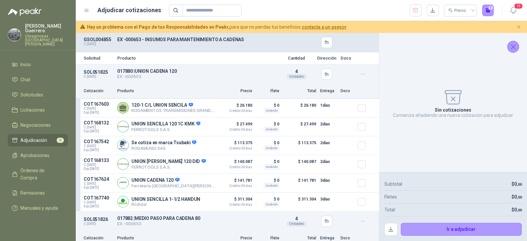
click at [361, 74] on button "button" at bounding box center [363, 74] width 11 height 11
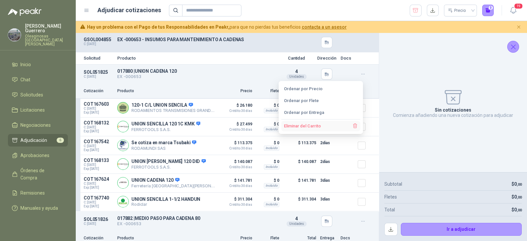
click at [331, 126] on button "Eliminar del Carrito" at bounding box center [320, 126] width 79 height 11
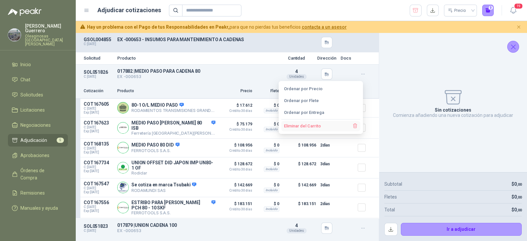
click at [337, 122] on button "Eliminar del Carrito" at bounding box center [320, 126] width 79 height 11
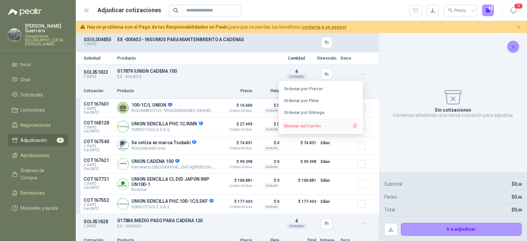
click at [336, 123] on button "Eliminar del Carrito" at bounding box center [320, 126] width 79 height 11
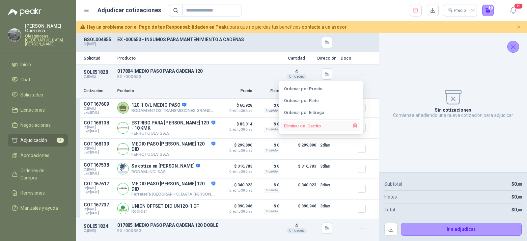
click at [336, 123] on button "Eliminar del Carrito" at bounding box center [320, 126] width 79 height 11
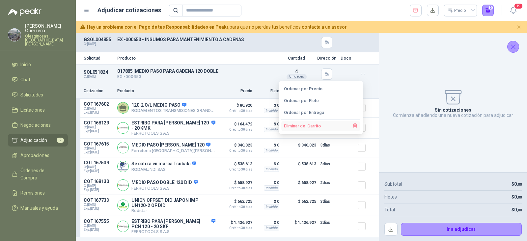
click at [336, 123] on button "Eliminar del Carrito" at bounding box center [320, 126] width 79 height 11
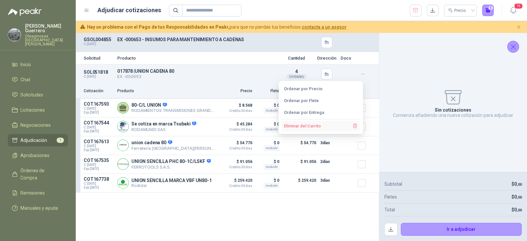
click at [336, 123] on button "Eliminar del Carrito" at bounding box center [320, 126] width 79 height 11
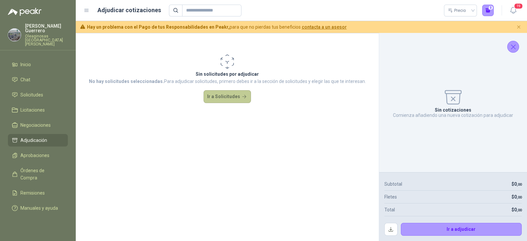
click at [237, 97] on button "Ir a Solicitudes" at bounding box center [227, 96] width 47 height 13
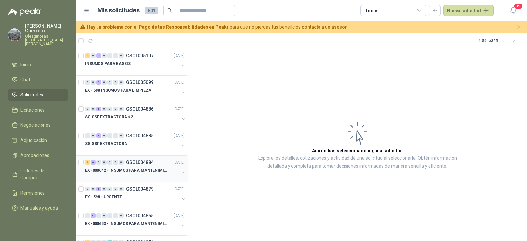
click at [143, 173] on div "EX -000642 - INSUMOS PARA MANTENIMIENTO PREVENTIVO" at bounding box center [132, 170] width 95 height 8
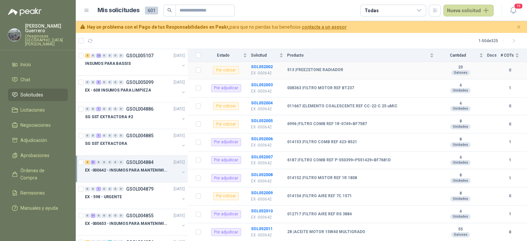
scroll to position [82, 0]
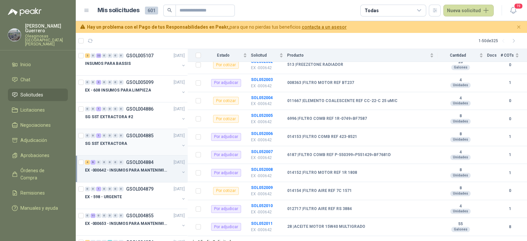
click at [135, 141] on div "SG SST EXTRACTORA" at bounding box center [132, 144] width 95 height 8
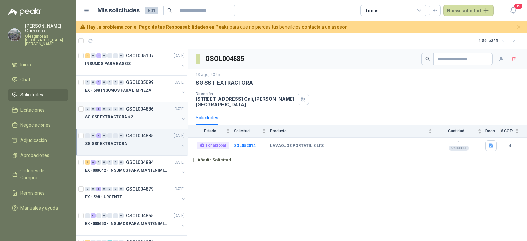
click at [146, 116] on div "SG SST EXTRACTORA #2" at bounding box center [132, 117] width 95 height 8
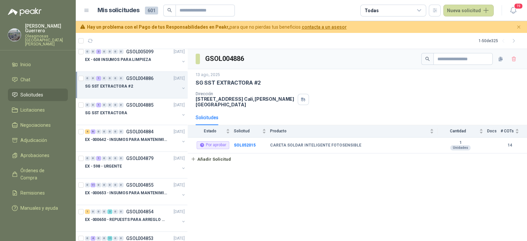
scroll to position [41, 0]
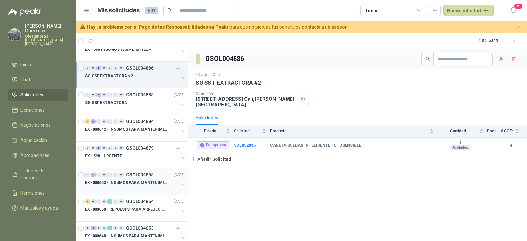
click at [140, 185] on p "EX -000653 - INSUMOS PARA MANTENIMIENTO A CADENAS" at bounding box center [126, 183] width 82 height 6
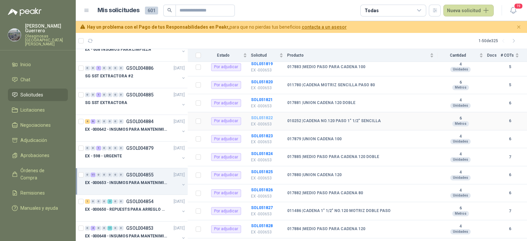
scroll to position [100, 0]
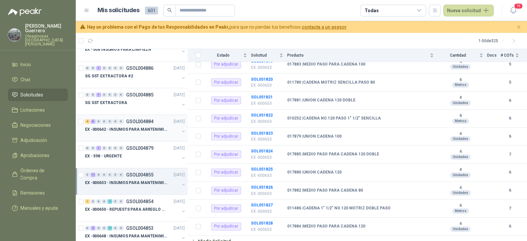
click at [119, 132] on p "EX -000642 - INSUMOS PARA MANTENIMIENTO PREVENTIVO" at bounding box center [126, 129] width 82 height 6
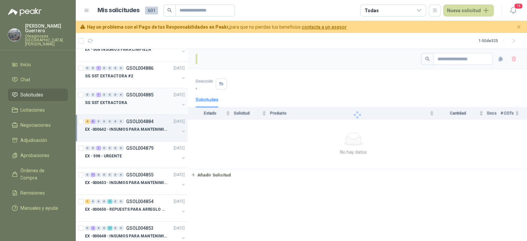
click at [137, 106] on div "SG SST EXTRACTORA" at bounding box center [132, 103] width 95 height 8
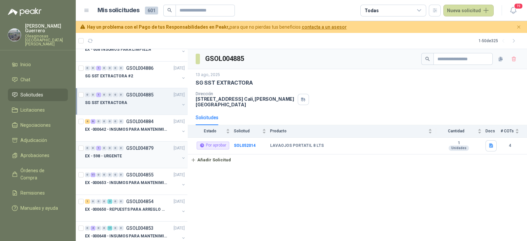
click at [132, 159] on div "EX - 598 - URGENTE" at bounding box center [132, 156] width 95 height 8
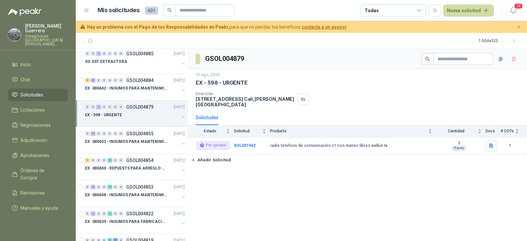
scroll to position [123, 0]
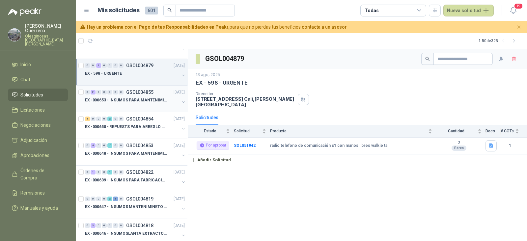
click at [151, 101] on p "EX -000653 - INSUMOS PARA MANTENIMIENTO A CADENAS" at bounding box center [126, 100] width 82 height 6
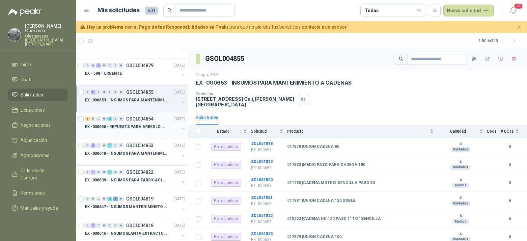
click at [145, 127] on p "EX -000650 - REPUESTS PARA ARREGLO BOMBA DE PLANTA" at bounding box center [126, 127] width 82 height 6
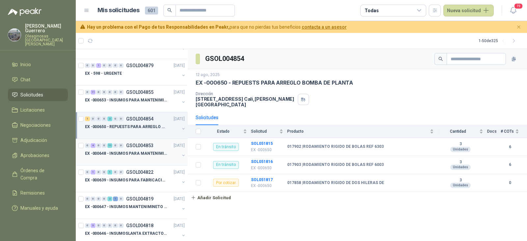
click at [147, 150] on p "EX -000648 - INSUMOS PARA MANTENIMIENITO MECANICO" at bounding box center [126, 153] width 82 height 6
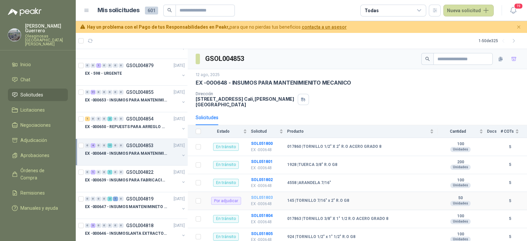
click at [259, 195] on b "SOL051803" at bounding box center [262, 197] width 22 height 5
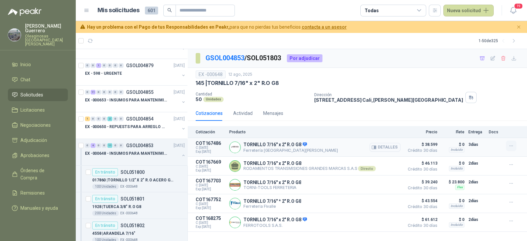
click at [506, 145] on button "button" at bounding box center [511, 146] width 11 height 11
click at [395, 117] on div "Cotizaciones Actividad Mensajes" at bounding box center [357, 113] width 323 height 15
click at [512, 146] on icon "button" at bounding box center [511, 146] width 6 height 6
click at [492, 120] on button "Añadir" at bounding box center [498, 119] width 53 height 11
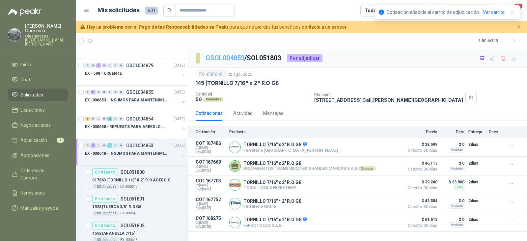
click at [233, 57] on link "GSOL004853" at bounding box center [224, 58] width 39 height 8
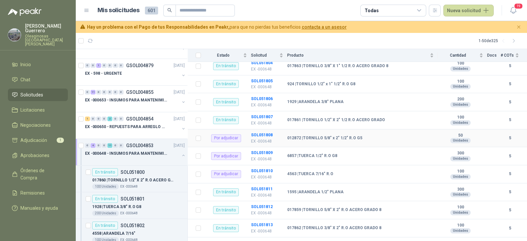
scroll to position [164, 0]
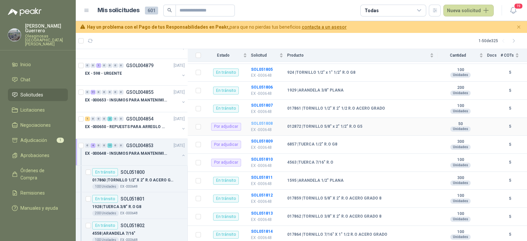
click at [265, 121] on b "SOL051808" at bounding box center [262, 123] width 22 height 5
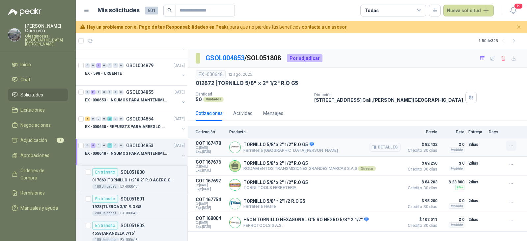
click at [514, 146] on button "button" at bounding box center [511, 146] width 11 height 11
click at [490, 120] on button "Añadir" at bounding box center [498, 119] width 53 height 11
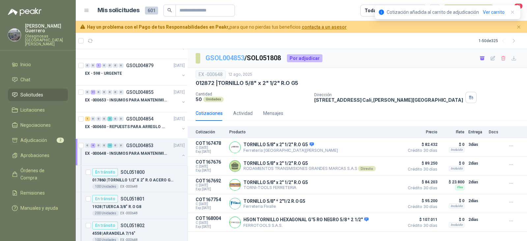
click at [234, 59] on link "GSOL004853" at bounding box center [224, 58] width 39 height 8
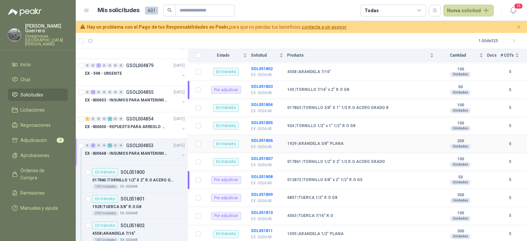
scroll to position [123, 0]
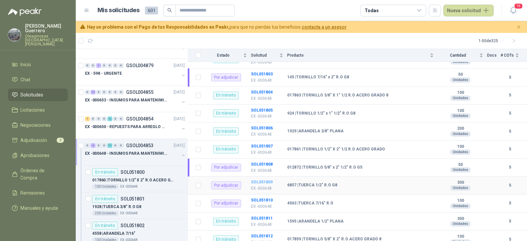
click at [259, 180] on b "SOL051809" at bounding box center [262, 182] width 22 height 5
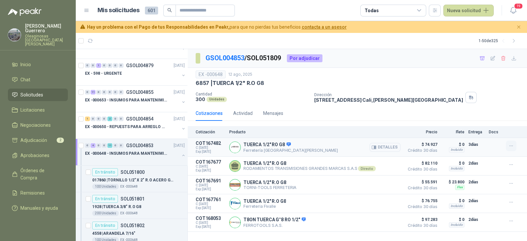
click at [510, 144] on icon "button" at bounding box center [511, 146] width 6 height 6
click at [487, 120] on button "Añadir" at bounding box center [498, 119] width 53 height 11
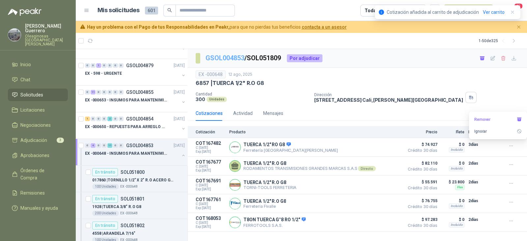
click at [231, 58] on link "GSOL004853" at bounding box center [224, 58] width 39 height 8
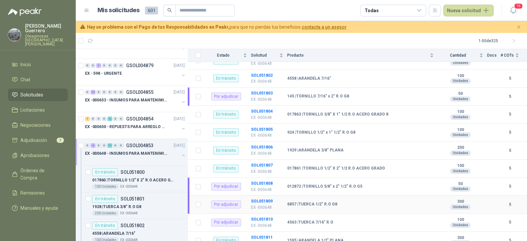
scroll to position [164, 0]
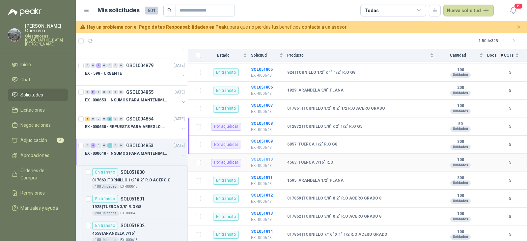
click at [266, 157] on b "SOL051810" at bounding box center [262, 159] width 22 height 5
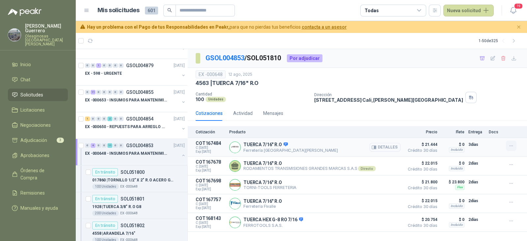
click at [511, 146] on icon "button" at bounding box center [510, 146] width 3 height 0
click at [492, 122] on button "Añadir" at bounding box center [498, 119] width 53 height 11
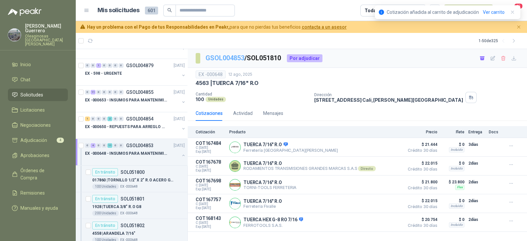
click at [231, 57] on link "GSOL004853" at bounding box center [224, 58] width 39 height 8
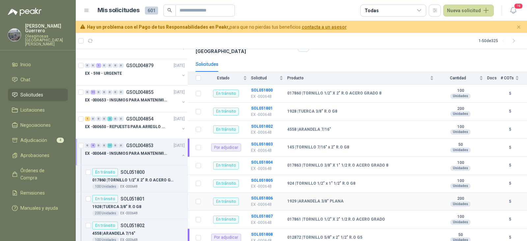
scroll to position [49, 0]
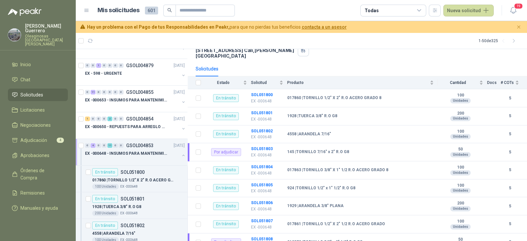
click at [145, 155] on p "EX -000648 - INSUMOS PARA MANTENIMIENITO MECANICO" at bounding box center [126, 153] width 82 height 6
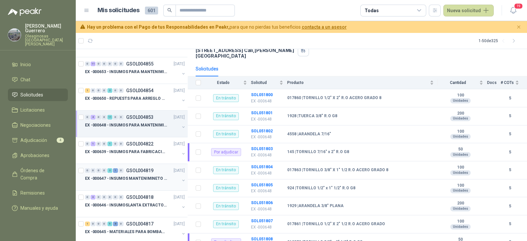
scroll to position [164, 0]
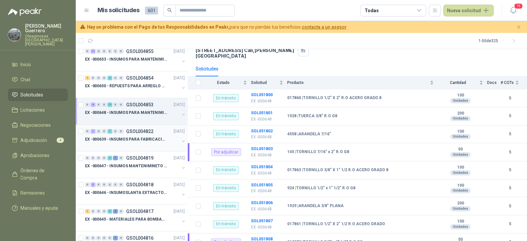
click at [141, 143] on div at bounding box center [132, 145] width 95 height 5
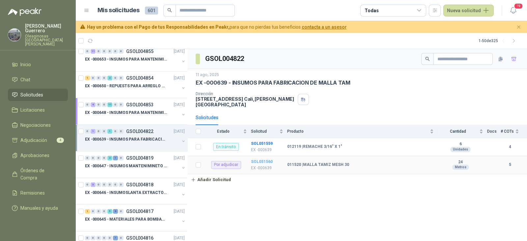
click at [260, 159] on b "SOL051560" at bounding box center [262, 161] width 22 height 5
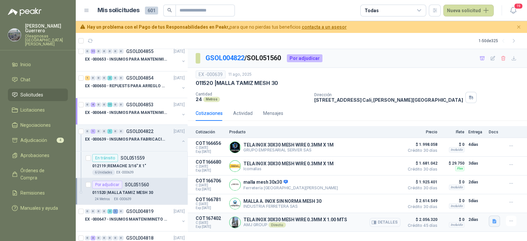
click at [497, 224] on button "button" at bounding box center [494, 221] width 11 height 11
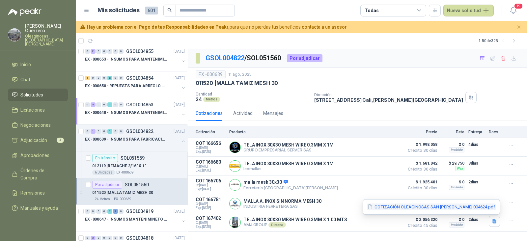
click at [443, 210] on button "COTIZACIÓN OLEAGINOSAS SAN FERNANDO 004624.pdf" at bounding box center [431, 207] width 129 height 7
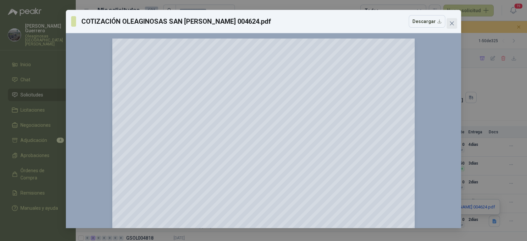
click at [449, 23] on icon "close" at bounding box center [451, 23] width 5 height 5
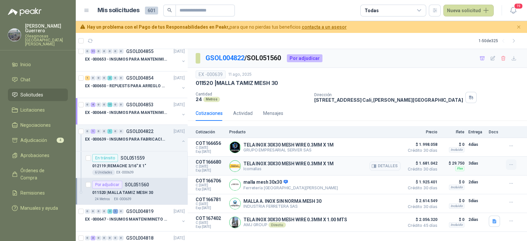
click at [509, 164] on icon "button" at bounding box center [511, 165] width 6 height 6
click at [485, 138] on button "Añadir" at bounding box center [498, 138] width 53 height 11
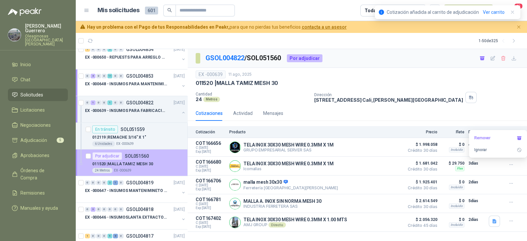
scroll to position [206, 0]
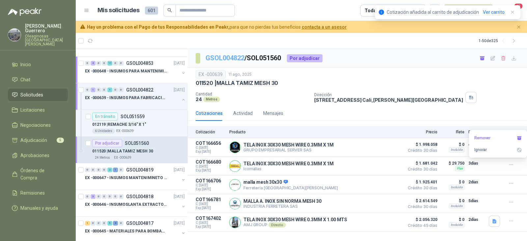
click at [234, 57] on link "GSOL004822" at bounding box center [224, 58] width 39 height 8
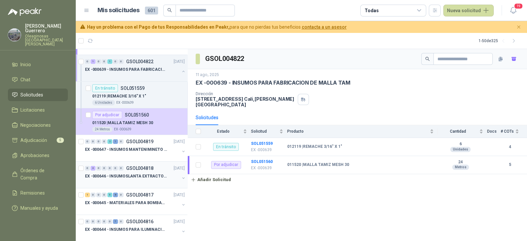
scroll to position [247, 0]
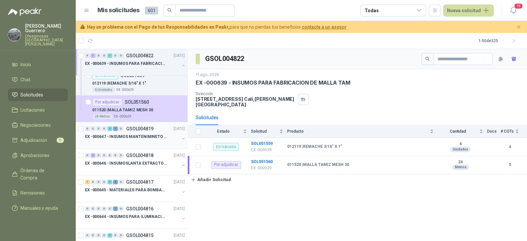
click at [134, 139] on div "EX -000647 - INSUMOS MANTENIMINETO MECANICO" at bounding box center [132, 137] width 95 height 8
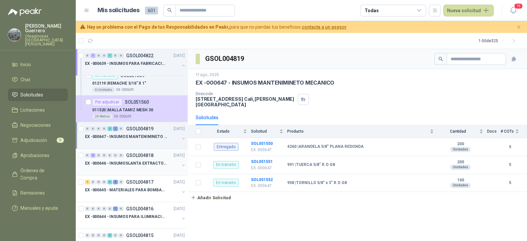
click at [135, 163] on p "EX -000646 - INSUMOSLANTA EXTRACTORA" at bounding box center [126, 163] width 82 height 6
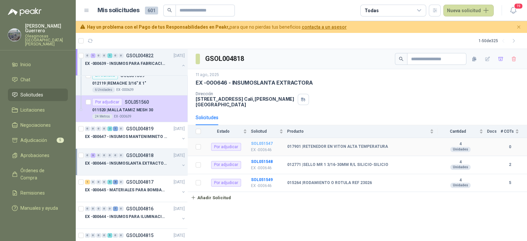
click at [266, 141] on b "SOL051547" at bounding box center [262, 143] width 22 height 5
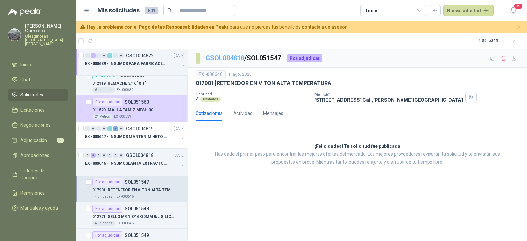
click at [236, 59] on link "GSOL004818" at bounding box center [224, 58] width 39 height 8
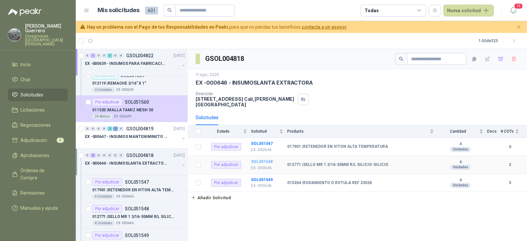
click at [265, 159] on b "SOL051548" at bounding box center [262, 161] width 22 height 5
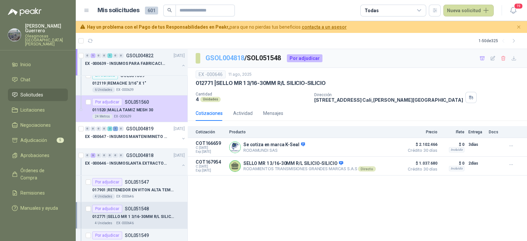
click at [237, 57] on link "GSOL004818" at bounding box center [224, 58] width 39 height 8
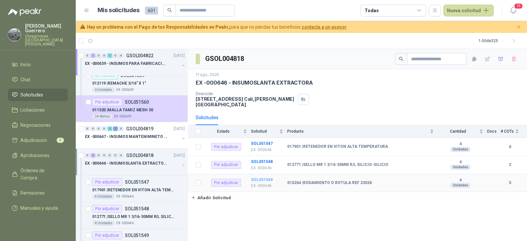
click at [265, 177] on b "SOL051549" at bounding box center [262, 179] width 22 height 5
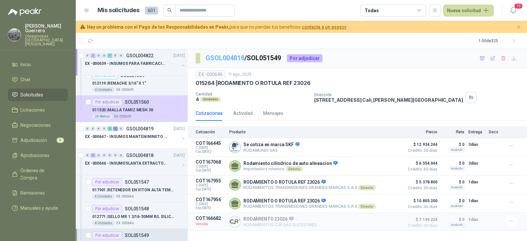
click at [232, 57] on link "GSOL004818" at bounding box center [224, 58] width 39 height 8
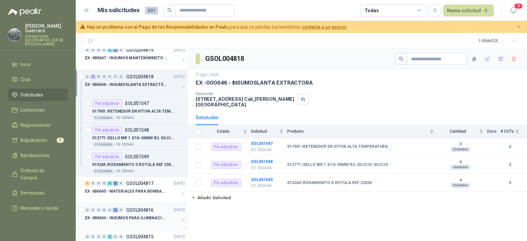
scroll to position [370, 0]
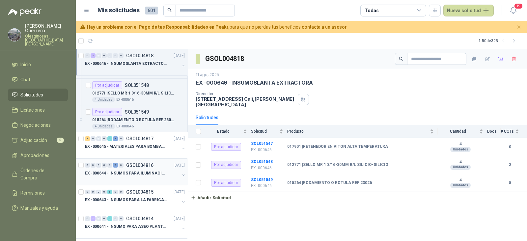
click at [145, 175] on div "EX -000644 - INSUMOS PARA ILUMINACIONN ZONA DE CLA" at bounding box center [132, 173] width 95 height 8
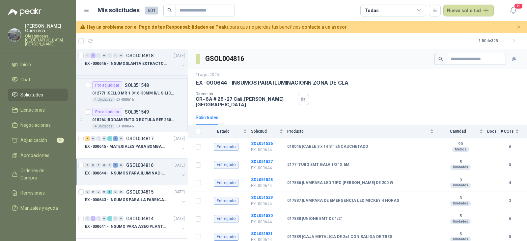
scroll to position [412, 0]
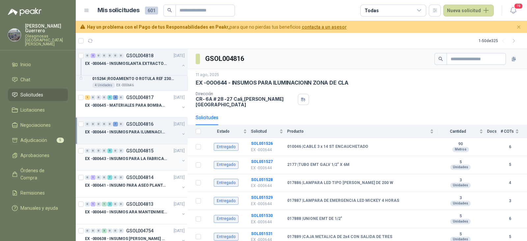
click at [148, 152] on div "0 0 0 0 5 0 0 GSOL004815 11/08/25" at bounding box center [135, 151] width 101 height 8
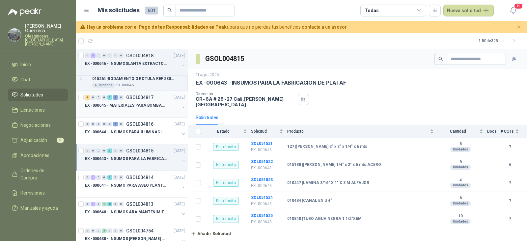
scroll to position [164, 0]
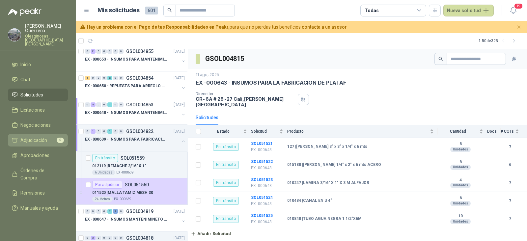
click at [52, 137] on li "Adjudicación 5" at bounding box center [38, 140] width 52 height 7
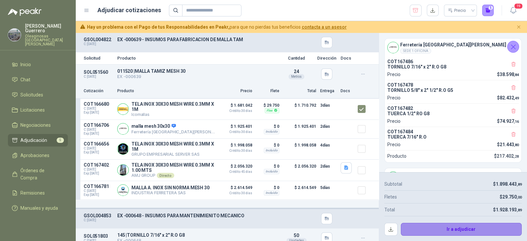
click at [459, 230] on button "Ir a adjudicar" at bounding box center [461, 229] width 121 height 13
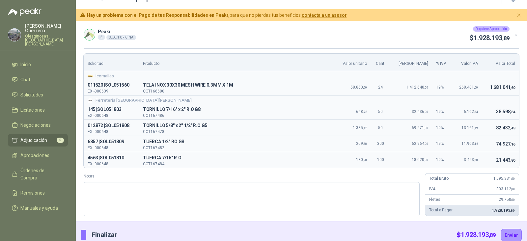
scroll to position [18, 0]
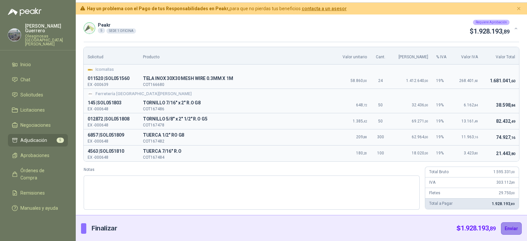
click at [505, 229] on button "Enviar" at bounding box center [511, 228] width 21 height 13
